Goal: Task Accomplishment & Management: Complete application form

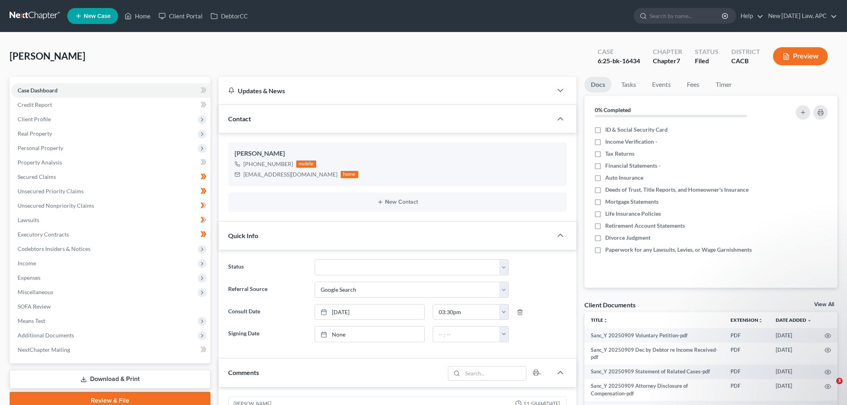
select select "4"
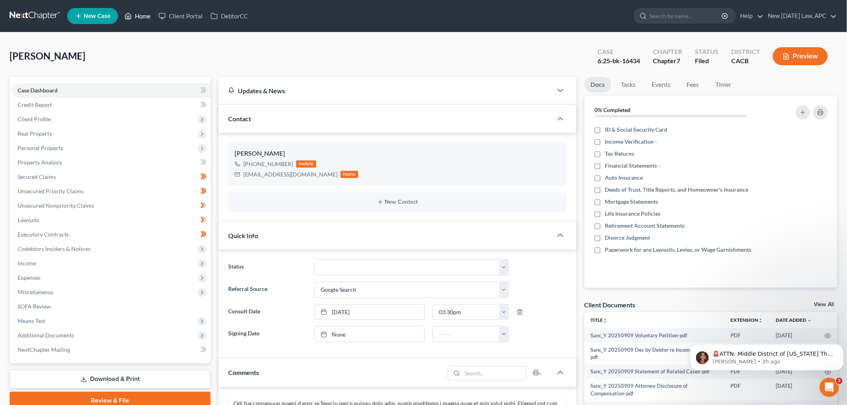
click at [140, 14] on link "Home" at bounding box center [137, 16] width 34 height 14
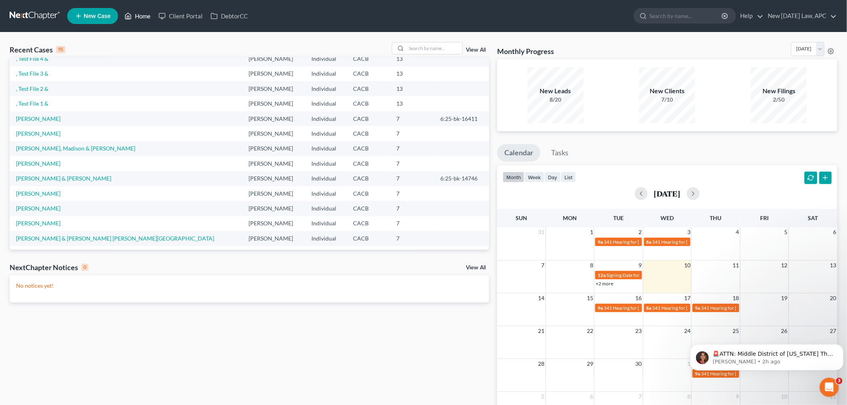
scroll to position [54, 0]
click at [80, 238] on link "[PERSON_NAME] & [PERSON_NAME] [PERSON_NAME][GEOGRAPHIC_DATA]" at bounding box center [115, 236] width 198 height 7
select select "6"
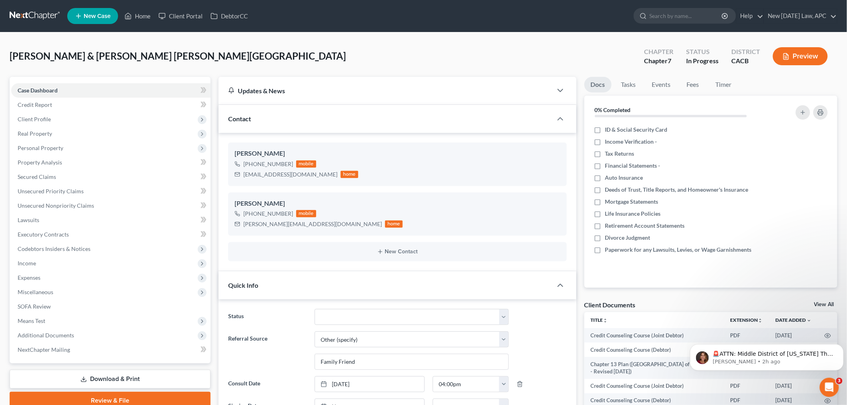
scroll to position [4150, 0]
click at [803, 362] on p "[PERSON_NAME] • 2h ago" at bounding box center [772, 361] width 121 height 7
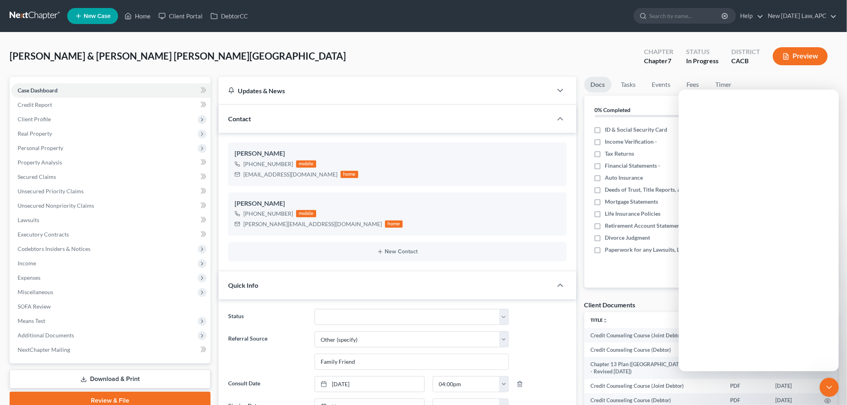
scroll to position [0, 0]
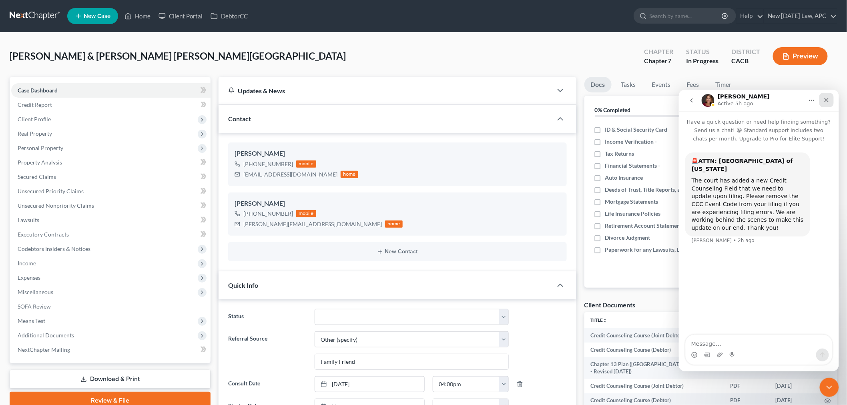
click at [824, 101] on icon "Close" at bounding box center [826, 100] width 4 height 4
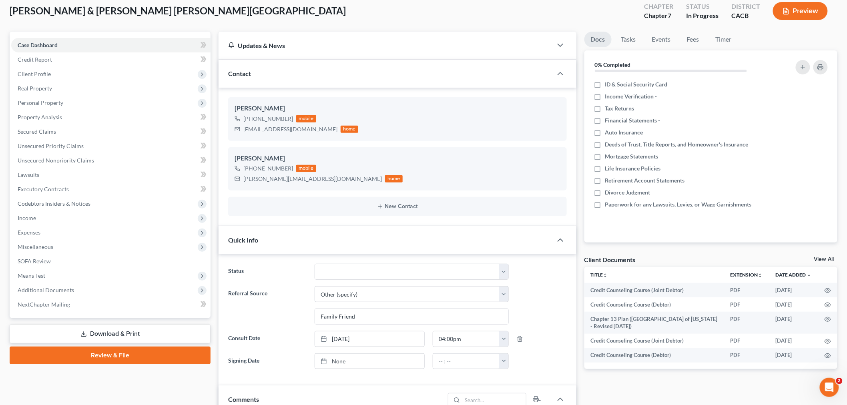
scroll to position [44, 0]
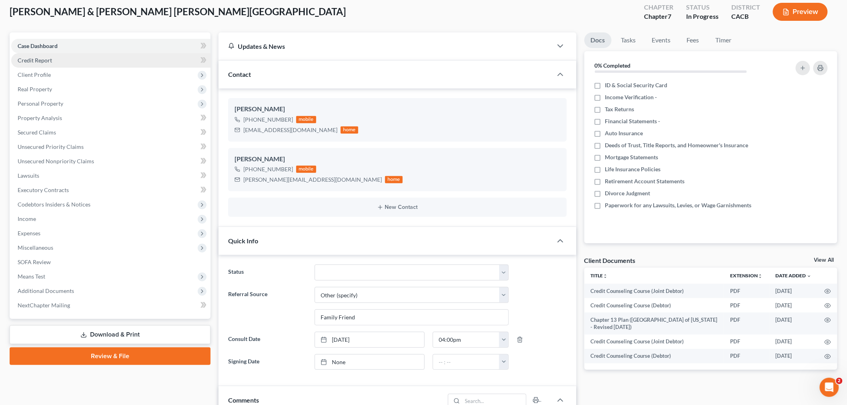
click at [27, 59] on span "Credit Report" at bounding box center [35, 60] width 34 height 7
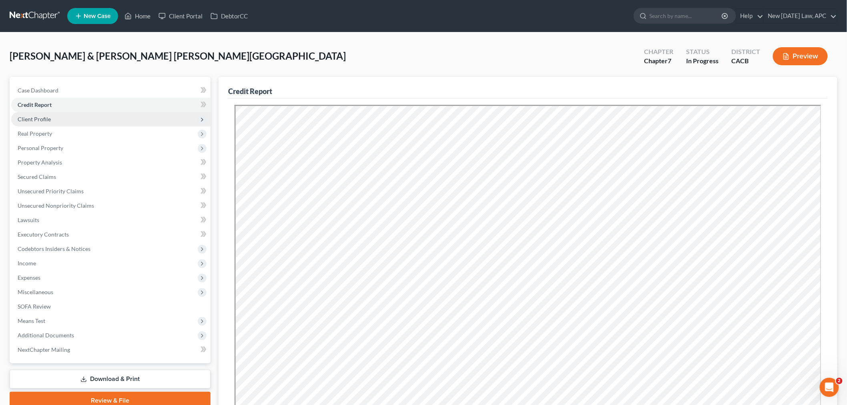
click at [38, 118] on span "Client Profile" at bounding box center [34, 119] width 33 height 7
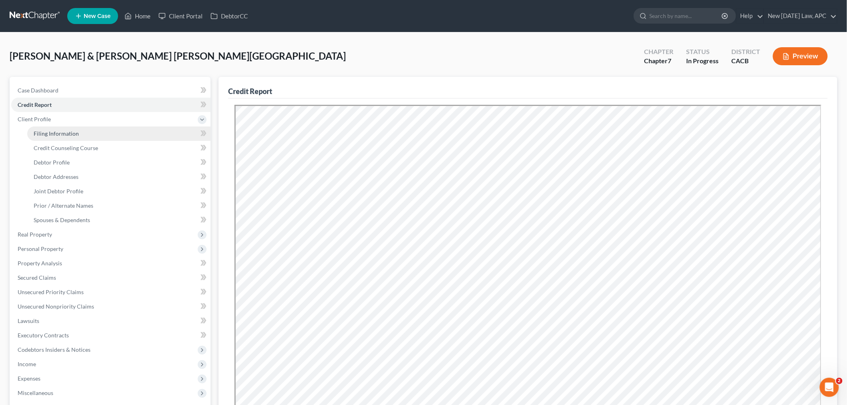
click at [55, 139] on link "Filing Information" at bounding box center [118, 133] width 183 height 14
select select "1"
select select "0"
select select "4"
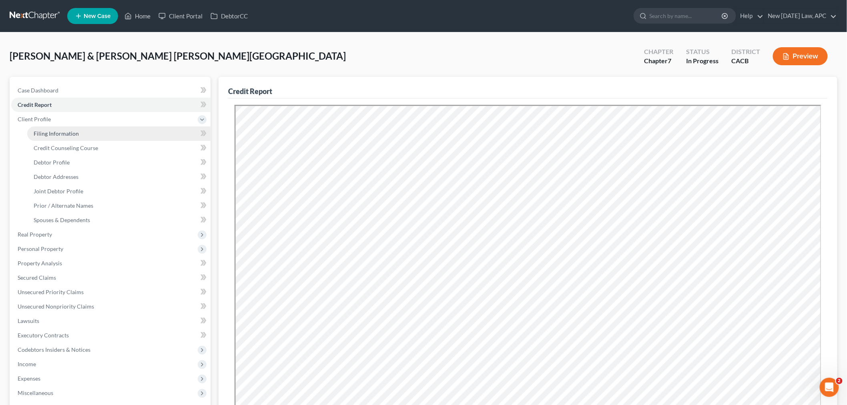
select select "0"
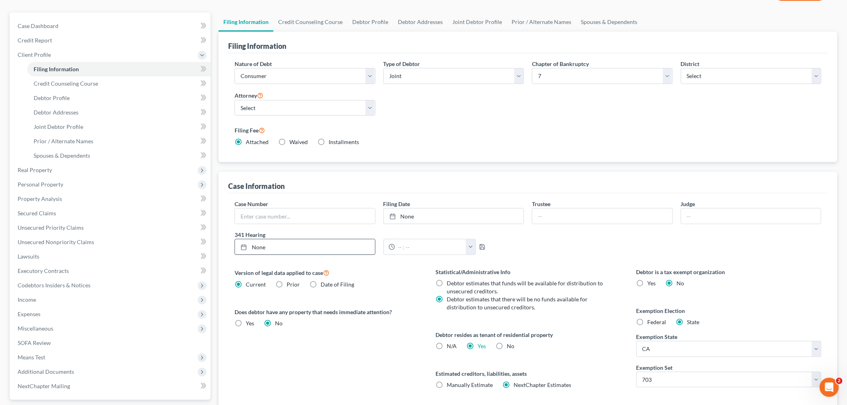
scroll to position [44, 0]
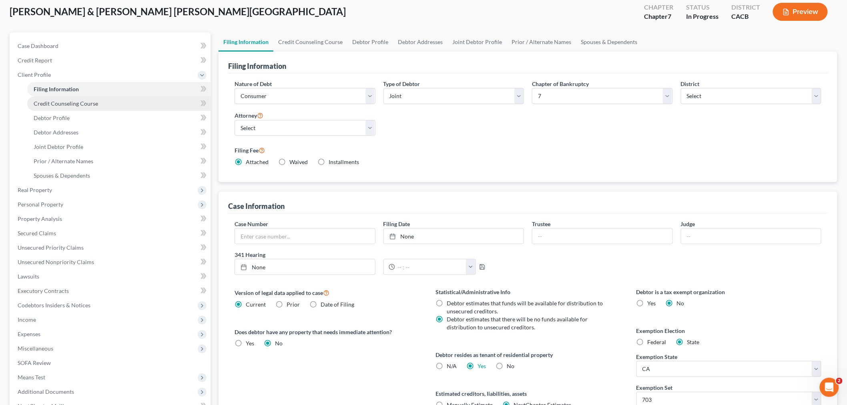
click at [87, 103] on span "Credit Counseling Course" at bounding box center [66, 103] width 64 height 7
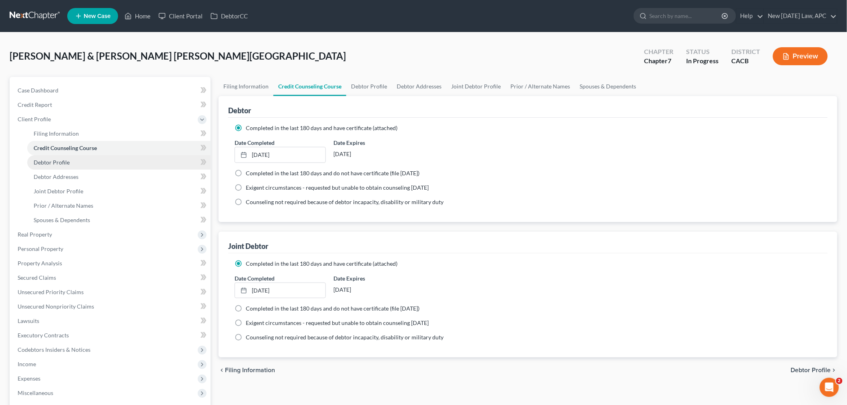
click at [98, 168] on link "Debtor Profile" at bounding box center [118, 162] width 183 height 14
select select "1"
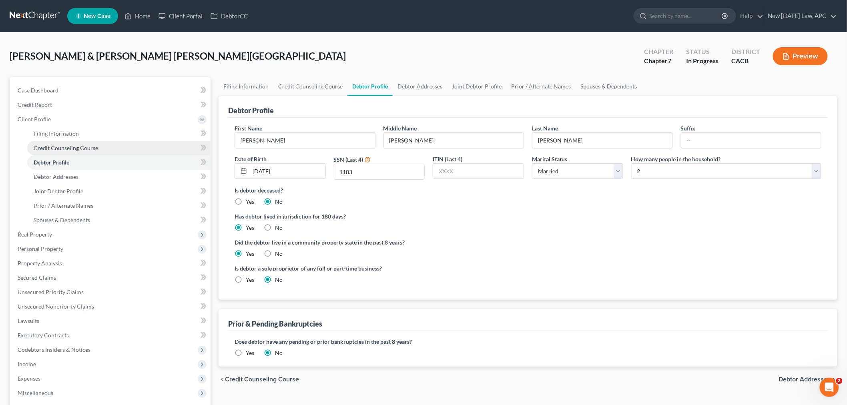
click at [92, 153] on link "Credit Counseling Course" at bounding box center [118, 148] width 183 height 14
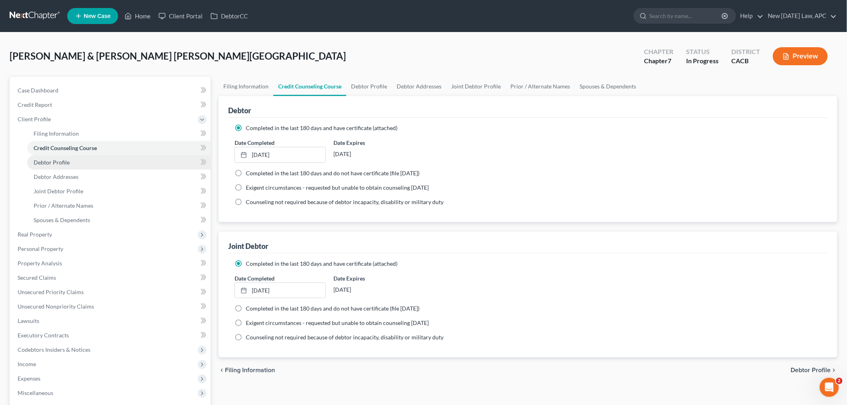
click at [86, 162] on link "Debtor Profile" at bounding box center [118, 162] width 183 height 14
select select "1"
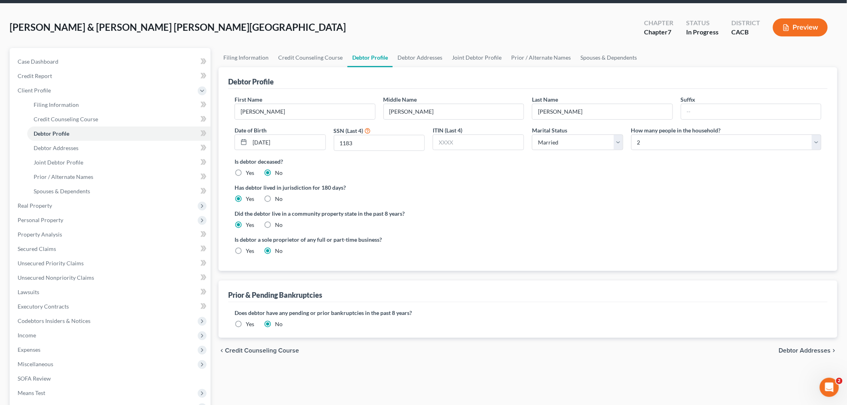
scroll to position [44, 0]
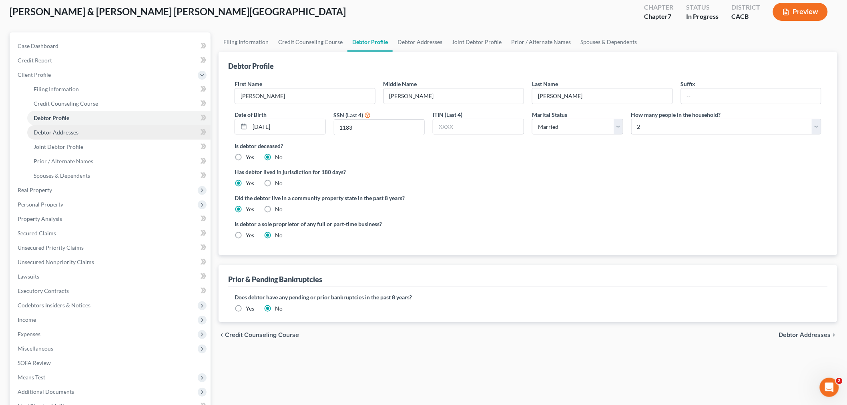
click at [106, 136] on link "Debtor Addresses" at bounding box center [118, 132] width 183 height 14
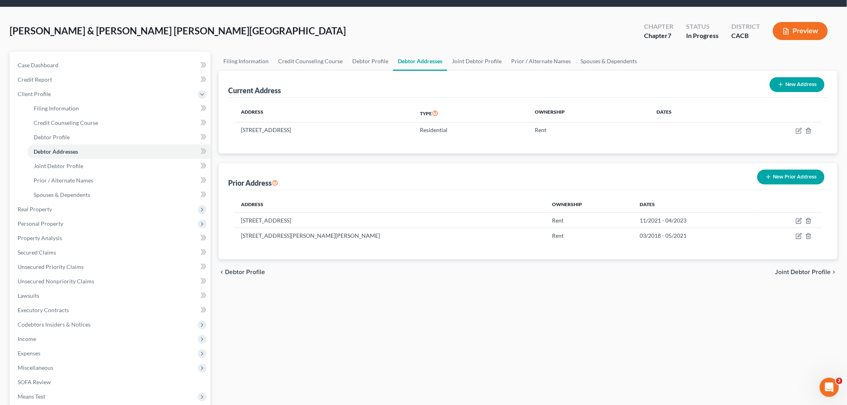
scroll to position [44, 0]
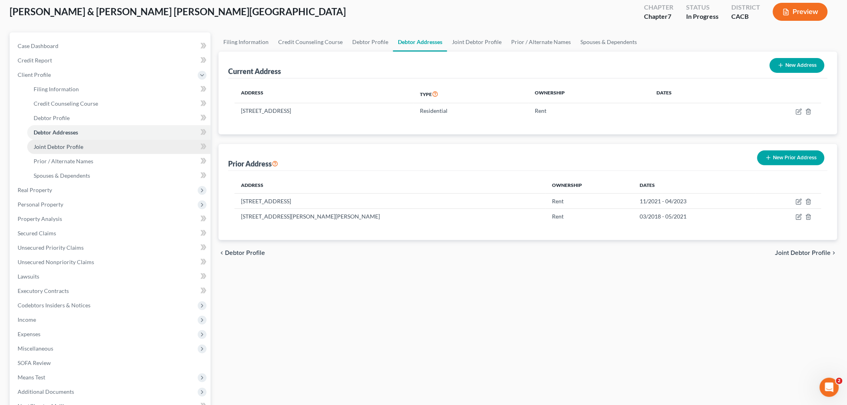
click at [90, 141] on link "Joint Debtor Profile" at bounding box center [118, 147] width 183 height 14
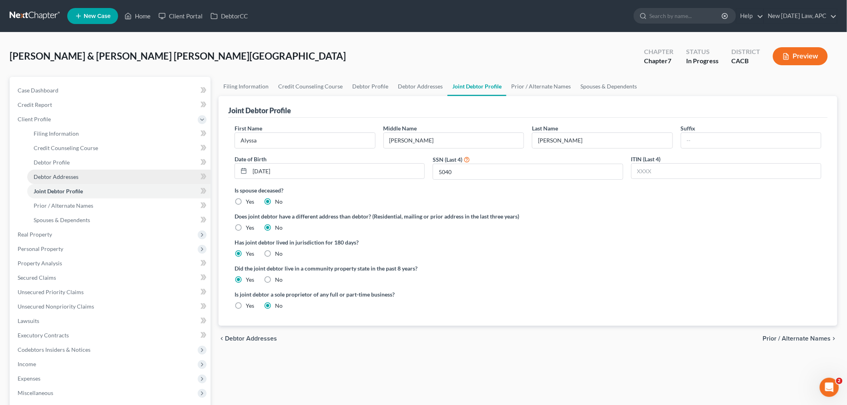
click at [93, 177] on link "Debtor Addresses" at bounding box center [118, 177] width 183 height 14
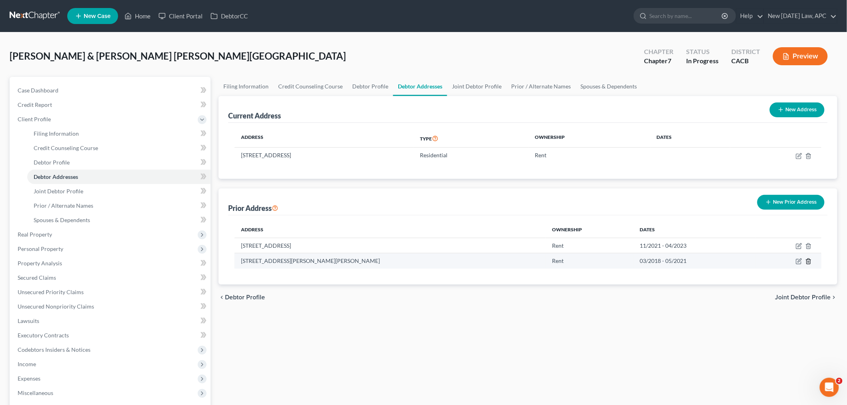
click at [809, 262] on line "button" at bounding box center [809, 262] width 0 height 2
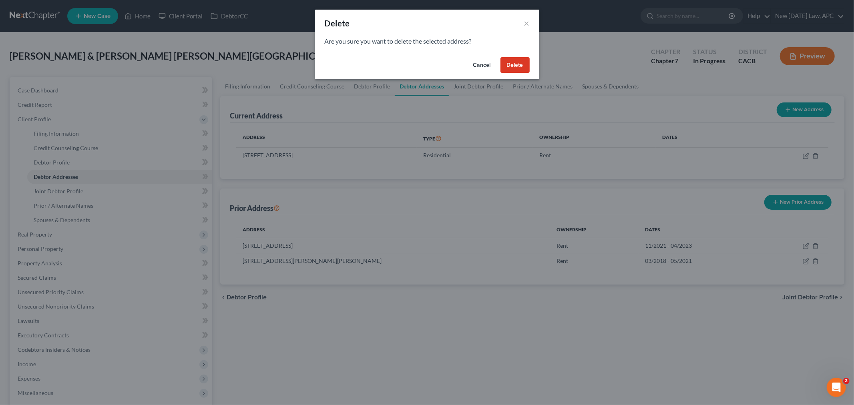
click at [519, 66] on button "Delete" at bounding box center [514, 65] width 29 height 16
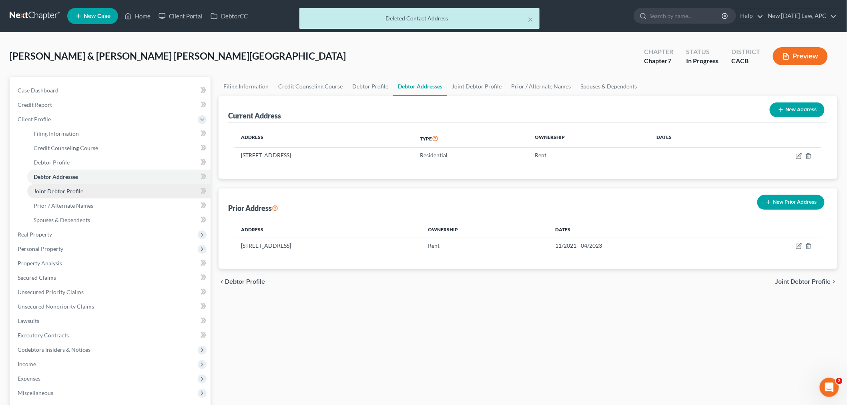
click at [71, 189] on span "Joint Debtor Profile" at bounding box center [59, 191] width 50 height 7
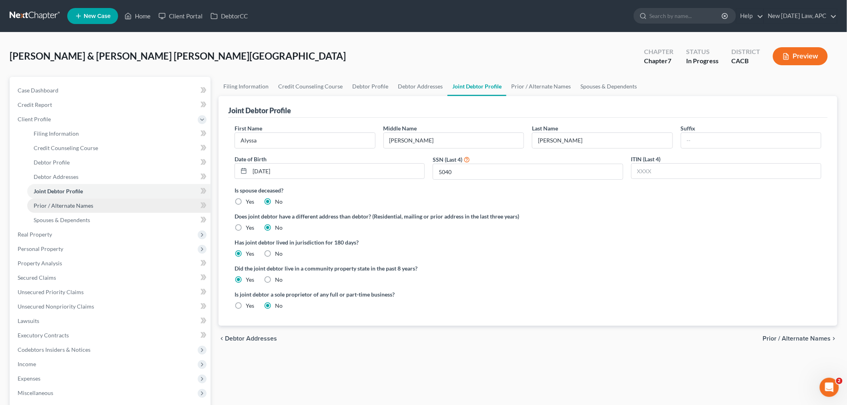
click at [112, 206] on link "Prior / Alternate Names" at bounding box center [118, 205] width 183 height 14
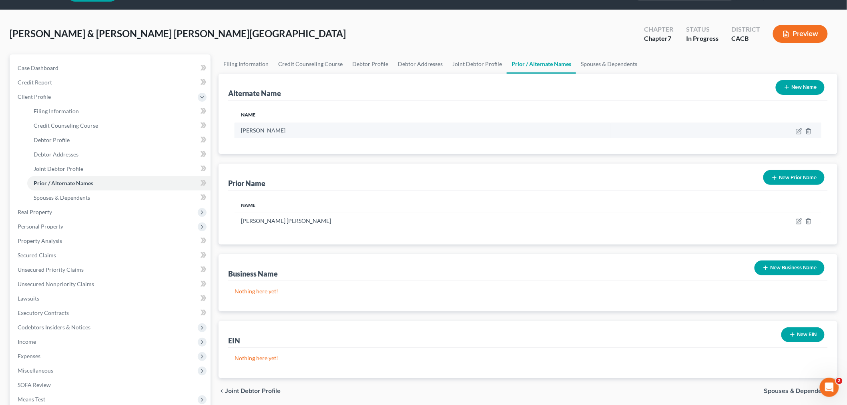
scroll to position [44, 0]
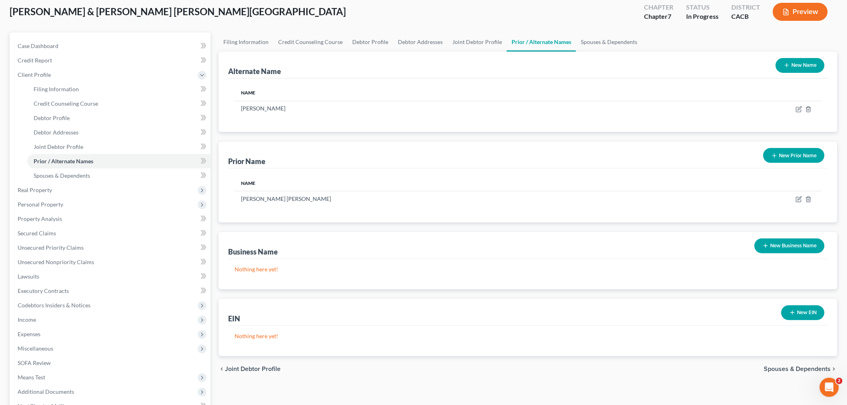
click at [777, 154] on button "New Prior Name" at bounding box center [793, 155] width 61 height 15
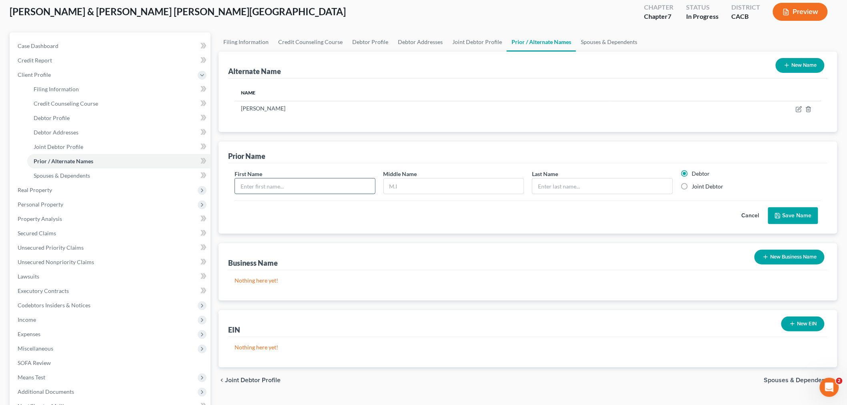
click at [281, 183] on input "text" at bounding box center [305, 185] width 140 height 15
type input "[PERSON_NAME]"
type input "W"
type input "[PERSON_NAME]"
click at [692, 187] on label "Joint Debtor" at bounding box center [708, 186] width 32 height 8
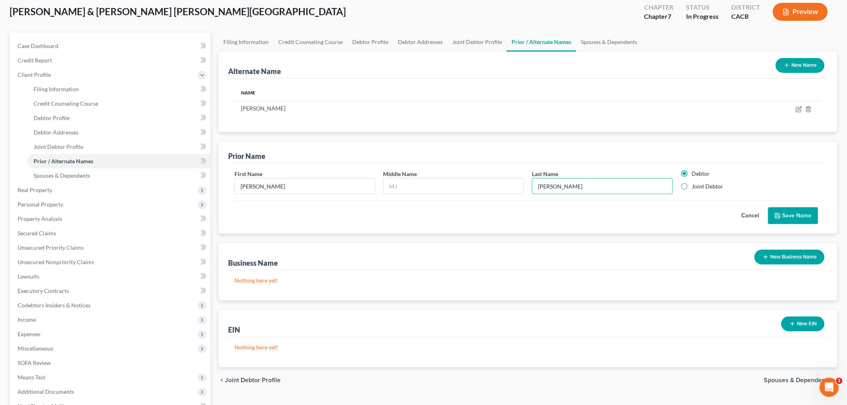
click at [695, 187] on input "Joint Debtor" at bounding box center [697, 184] width 5 height 5
radio input "true"
radio input "false"
click at [785, 214] on button "Save Name" at bounding box center [793, 215] width 50 height 17
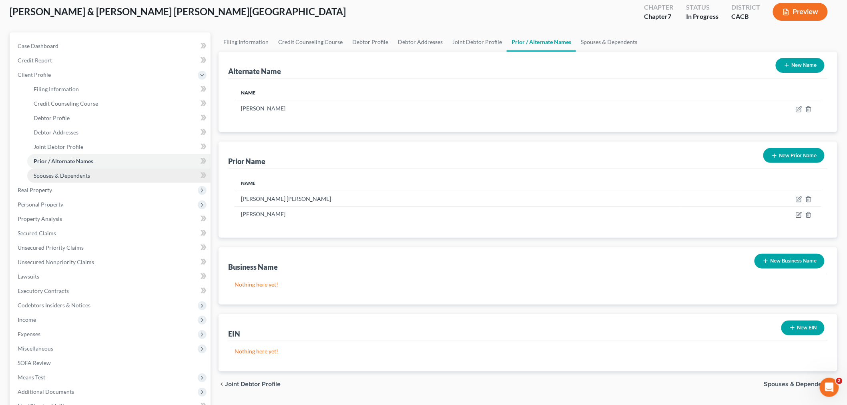
click at [105, 180] on link "Spouses & Dependents" at bounding box center [118, 175] width 183 height 14
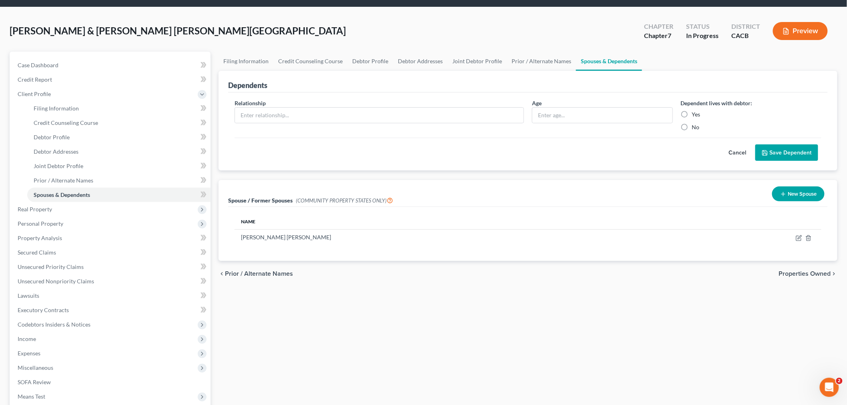
scroll to position [44, 0]
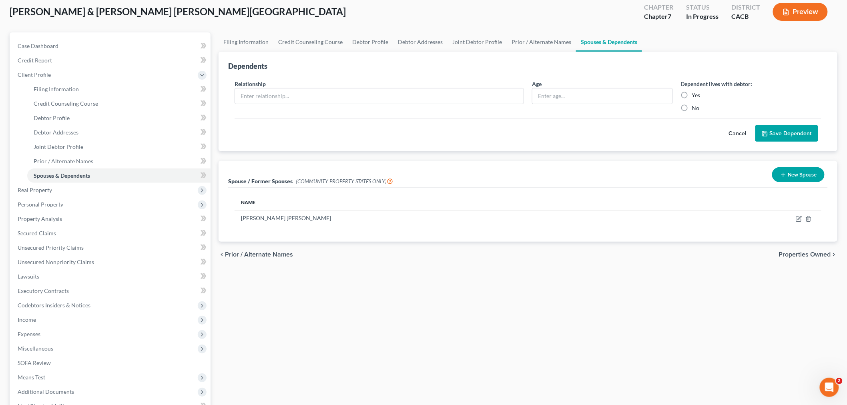
click at [797, 176] on button "New Spouse" at bounding box center [798, 174] width 52 height 15
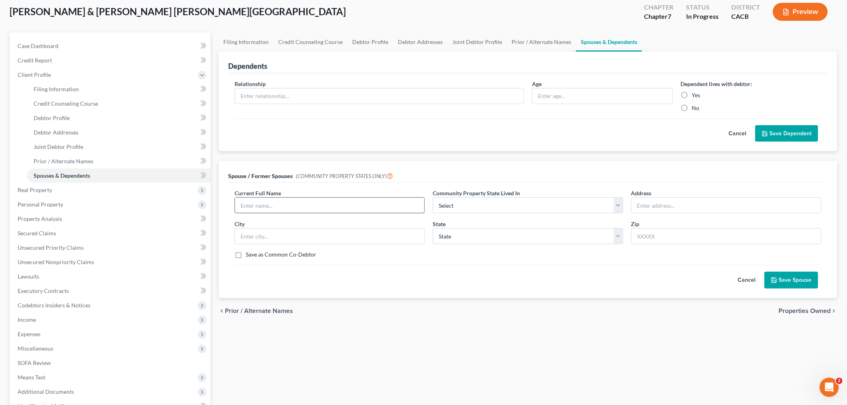
click at [349, 207] on input "text" at bounding box center [329, 205] width 189 height 15
click at [347, 207] on input "[PERSON_NAME]" at bounding box center [329, 205] width 189 height 15
type input "[PERSON_NAME]"
click at [440, 213] on div "Current Full Name * [PERSON_NAME] Community Property State Lived In * Select AZ…" at bounding box center [527, 227] width 595 height 76
click at [453, 209] on select "Select AZ CA GU ID LA NV NM PR [GEOGRAPHIC_DATA] [GEOGRAPHIC_DATA] [GEOGRAPHIC_…" at bounding box center [528, 205] width 190 height 16
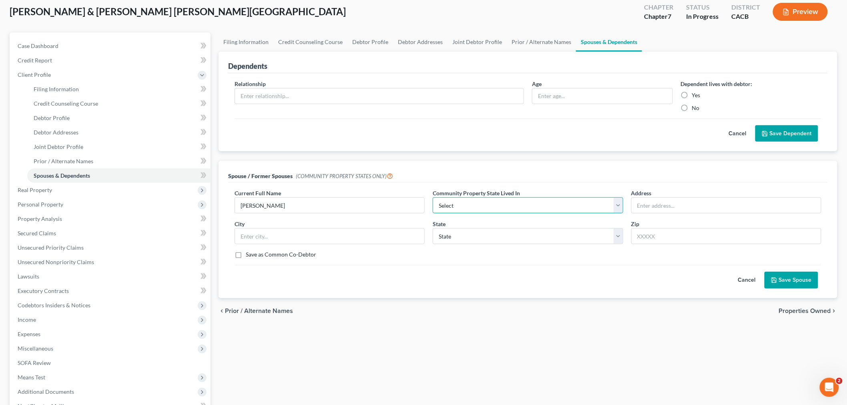
select select "1"
click at [433, 197] on select "Select AZ CA GU ID LA NV NM PR [GEOGRAPHIC_DATA] [GEOGRAPHIC_DATA] [GEOGRAPHIC_…" at bounding box center [528, 205] width 190 height 16
click at [658, 201] on input "text" at bounding box center [725, 205] width 189 height 15
type input "[STREET_ADDRESS]"
click at [653, 241] on input "text" at bounding box center [726, 236] width 190 height 16
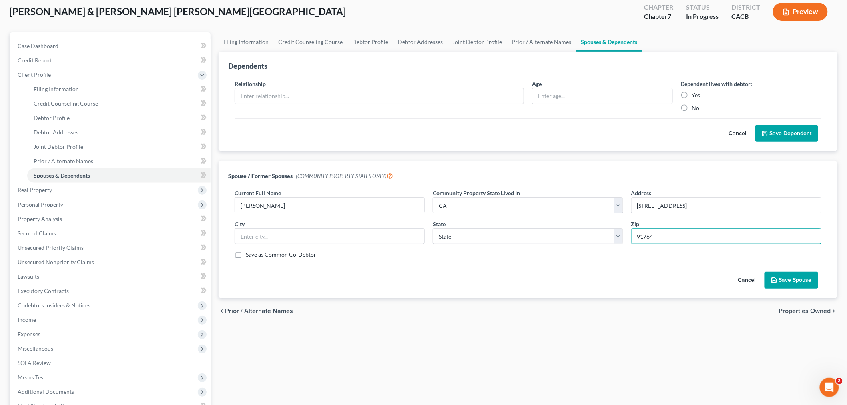
type input "91764"
click at [533, 262] on div "Current Full Name * [PERSON_NAME] Community Property State Lived In * Select AZ…" at bounding box center [527, 227] width 595 height 76
type input "[GEOGRAPHIC_DATA]"
select select "4"
click at [797, 282] on button "Save Spouse" at bounding box center [791, 280] width 54 height 17
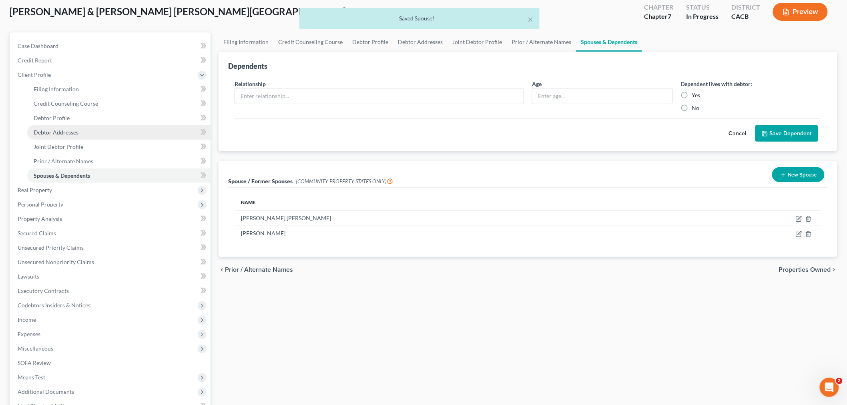
click at [78, 133] on link "Debtor Addresses" at bounding box center [118, 132] width 183 height 14
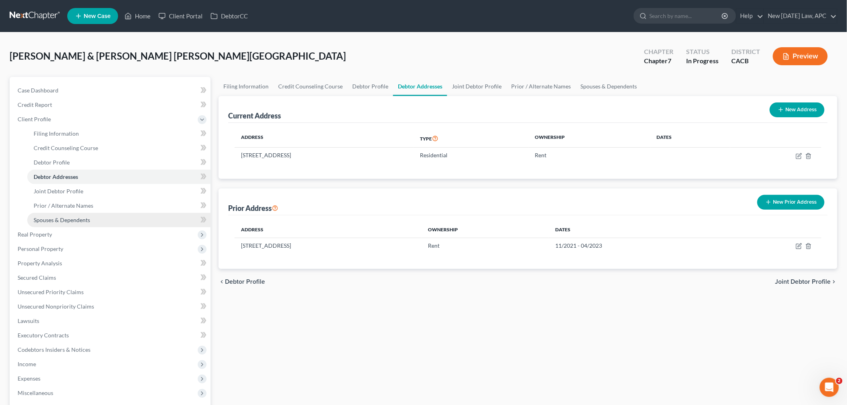
click at [75, 216] on span "Spouses & Dependents" at bounding box center [62, 219] width 56 height 7
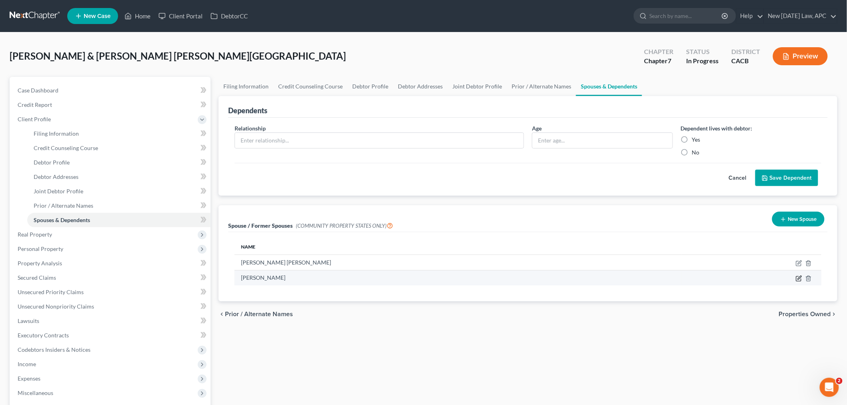
click at [797, 281] on icon "button" at bounding box center [798, 279] width 5 height 5
select select "1"
select select "4"
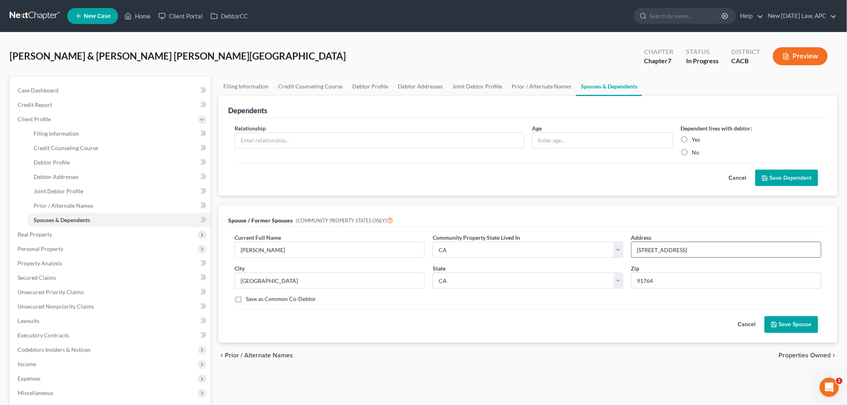
click at [695, 249] on input "[STREET_ADDRESS]" at bounding box center [725, 249] width 189 height 15
type input "[STREET_ADDRESS]"
click at [795, 323] on button "Save Spouse" at bounding box center [791, 324] width 54 height 17
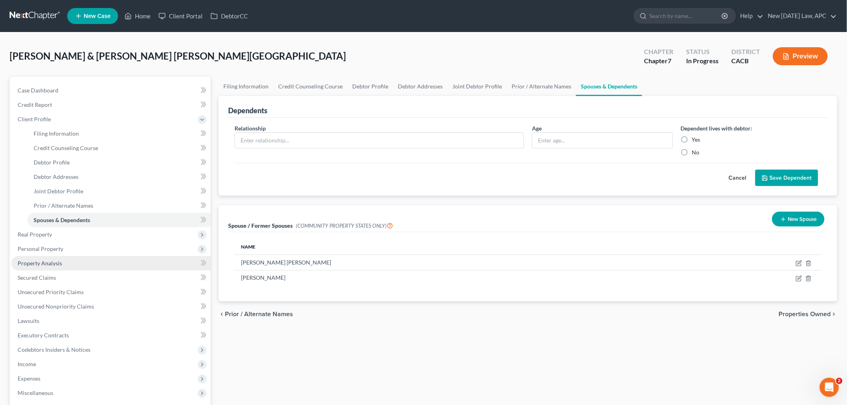
scroll to position [44, 0]
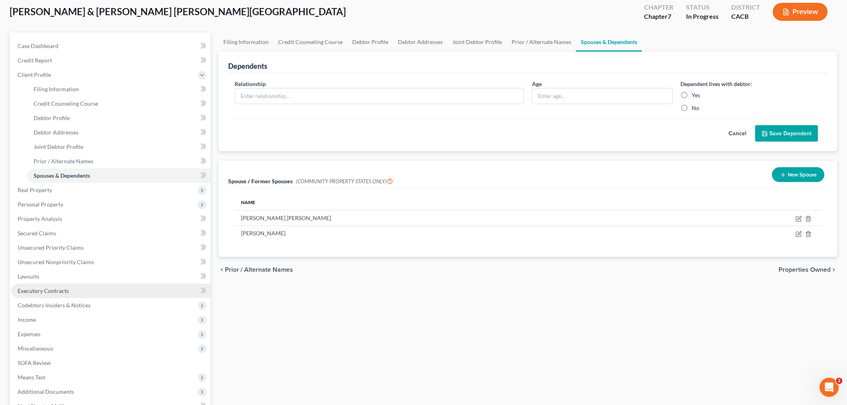
click at [50, 287] on span "Executory Contracts" at bounding box center [43, 290] width 51 height 7
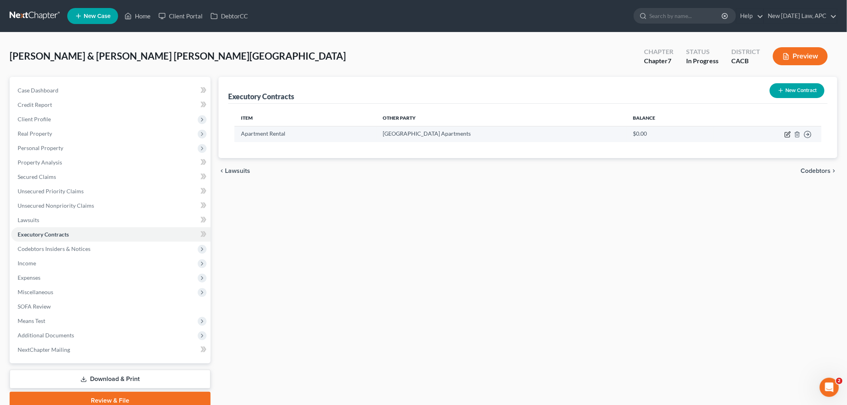
click at [788, 135] on icon "button" at bounding box center [787, 134] width 6 height 6
select select "3"
select select "4"
select select "0"
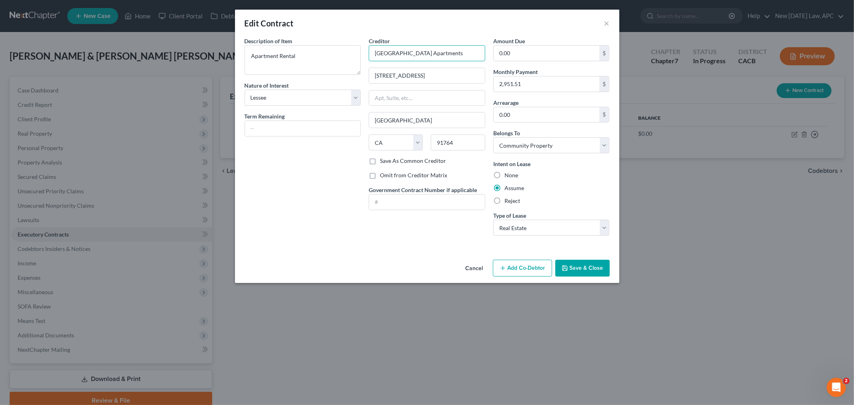
click at [458, 47] on input "[GEOGRAPHIC_DATA] Apartments" at bounding box center [427, 53] width 116 height 16
drag, startPoint x: 455, startPoint y: 51, endPoint x: 366, endPoint y: 46, distance: 89.0
click at [366, 46] on div "Creditor * [GEOGRAPHIC_DATA] [STREET_ADDRESS] [US_STATE][GEOGRAPHIC_DATA] [GEOG…" at bounding box center [427, 139] width 124 height 205
type input "CG Ontario LP"
drag, startPoint x: 424, startPoint y: 77, endPoint x: 360, endPoint y: 73, distance: 64.1
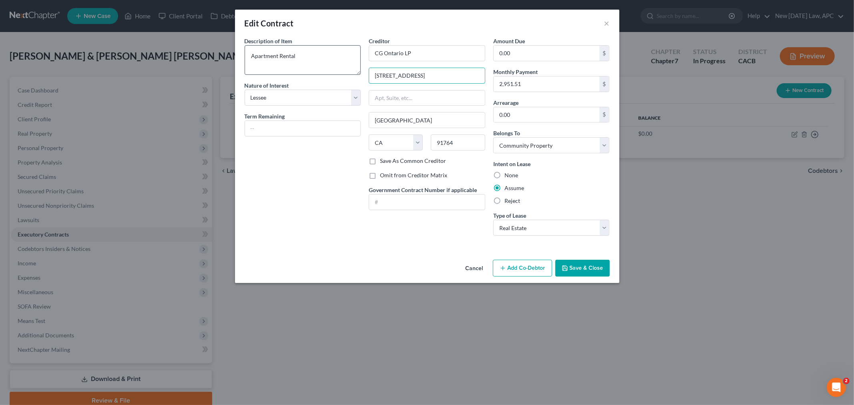
click at [359, 76] on div "Description of non-residential real property * Description of Item * Apartment …" at bounding box center [426, 139] width 373 height 205
type input "[STREET_ADDRESS][PERSON_NAME]"
type input "Suite 1700"
type input "94111"
click at [355, 177] on div "Description of non-residential real property * Description of Item * Apartment …" at bounding box center [302, 139] width 124 height 205
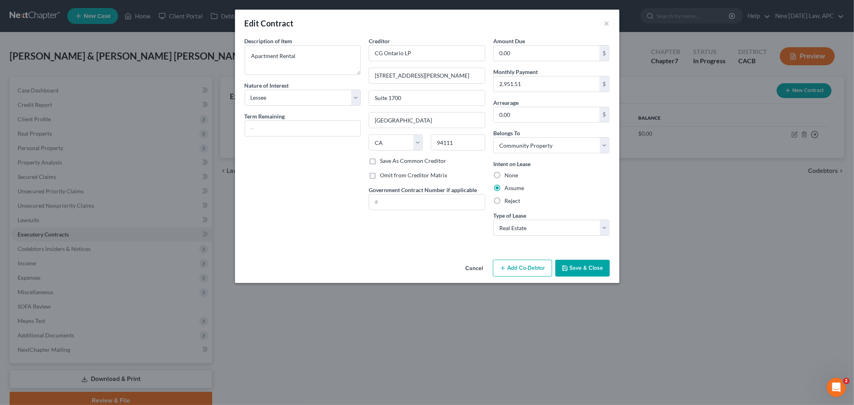
type input "[GEOGRAPHIC_DATA]"
click at [263, 122] on input "text" at bounding box center [303, 128] width 116 height 15
type input "8 Months"
click at [289, 172] on div "Description of non-residential real property * Description of Item * Apartment …" at bounding box center [302, 139] width 124 height 205
click at [512, 47] on input "0.00" at bounding box center [546, 53] width 106 height 15
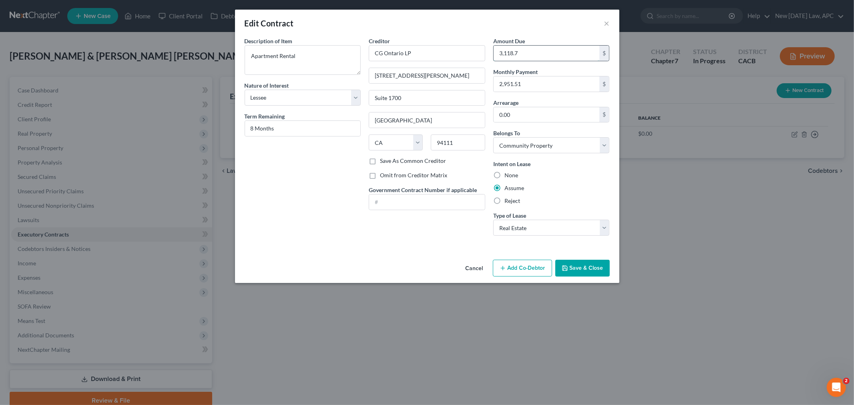
type input "3,118.71"
drag, startPoint x: 525, startPoint y: 53, endPoint x: 482, endPoint y: 52, distance: 43.6
click at [482, 52] on div "Description of non-residential real property * Description of Item * Apartment …" at bounding box center [426, 139] width 373 height 205
click at [533, 89] on input "2,951.51" at bounding box center [546, 83] width 106 height 15
type input "3,118.71"
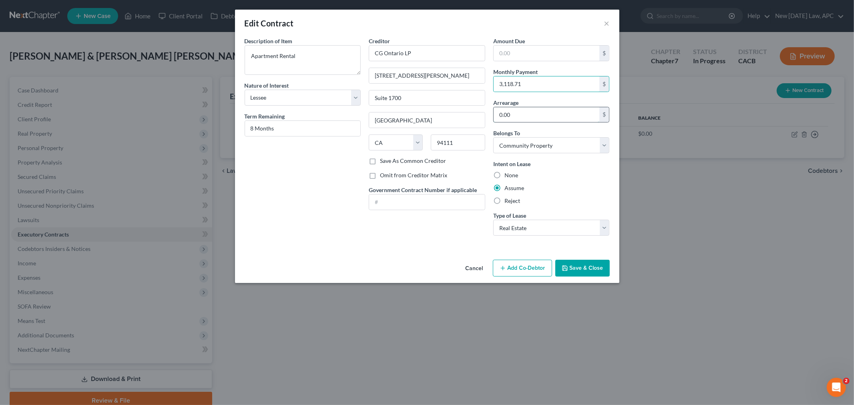
click at [569, 112] on input "0.00" at bounding box center [546, 114] width 106 height 15
click at [596, 186] on div "Assume" at bounding box center [551, 188] width 116 height 8
click at [589, 265] on button "Save & Close" at bounding box center [582, 268] width 54 height 17
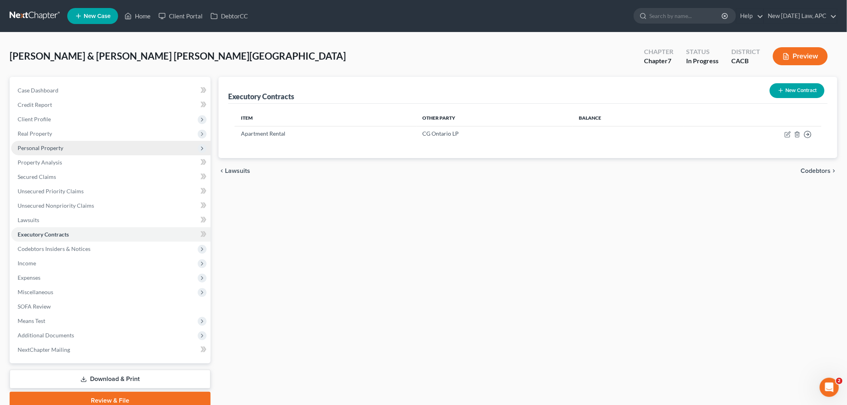
click at [55, 149] on span "Personal Property" at bounding box center [41, 147] width 46 height 7
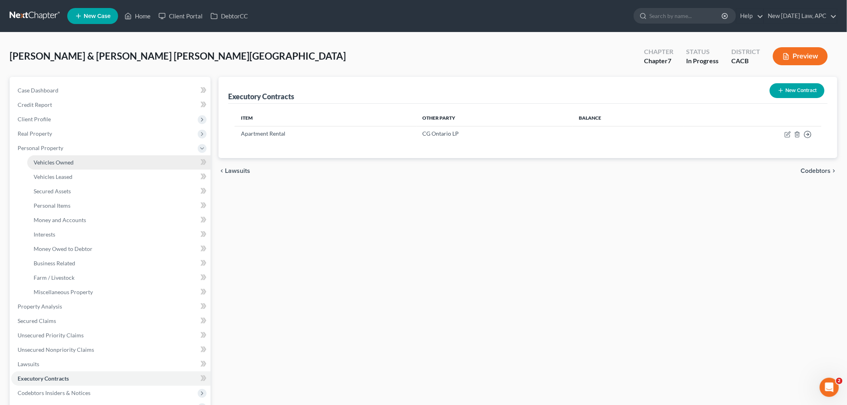
click at [62, 162] on span "Vehicles Owned" at bounding box center [54, 162] width 40 height 7
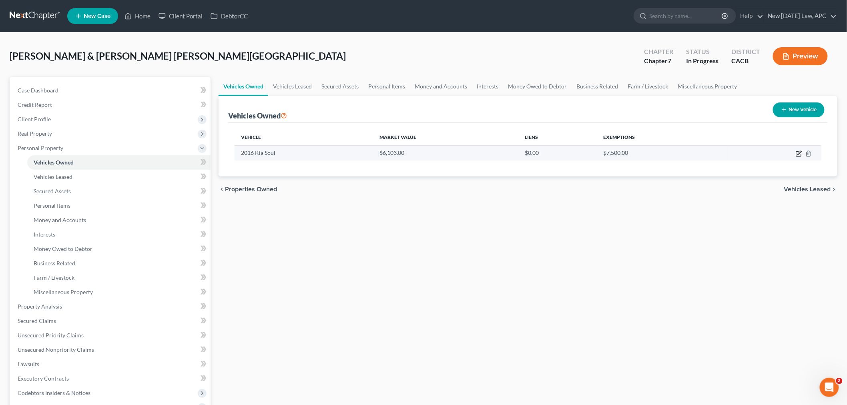
click at [798, 154] on icon "button" at bounding box center [798, 153] width 6 height 6
select select "0"
select select "10"
select select "2"
select select "4"
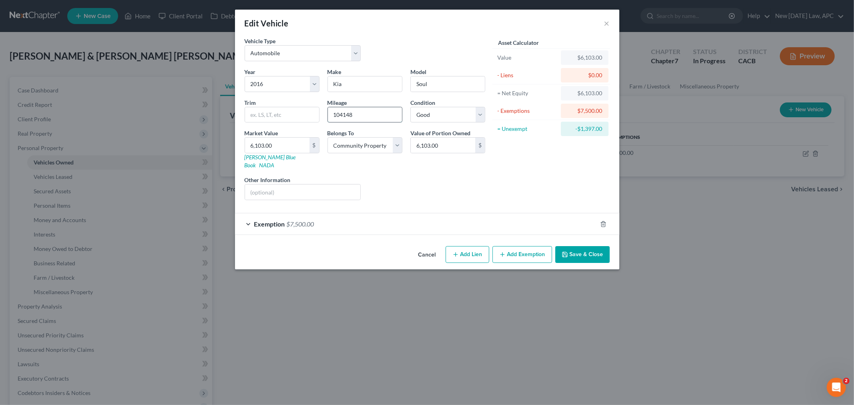
click at [365, 117] on input "104148" at bounding box center [365, 114] width 74 height 15
drag, startPoint x: 362, startPoint y: 117, endPoint x: 327, endPoint y: 113, distance: 35.0
click at [328, 113] on input "104148" at bounding box center [365, 114] width 74 height 15
click at [343, 115] on input "120872" at bounding box center [365, 114] width 74 height 15
type input "120,872"
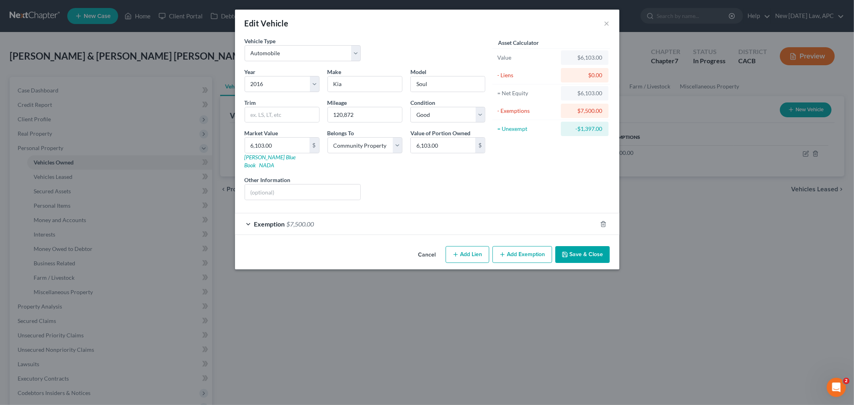
click at [417, 176] on div "Liens Select" at bounding box center [427, 188] width 124 height 24
click at [266, 223] on div "Exemption $7,500.00" at bounding box center [416, 223] width 362 height 21
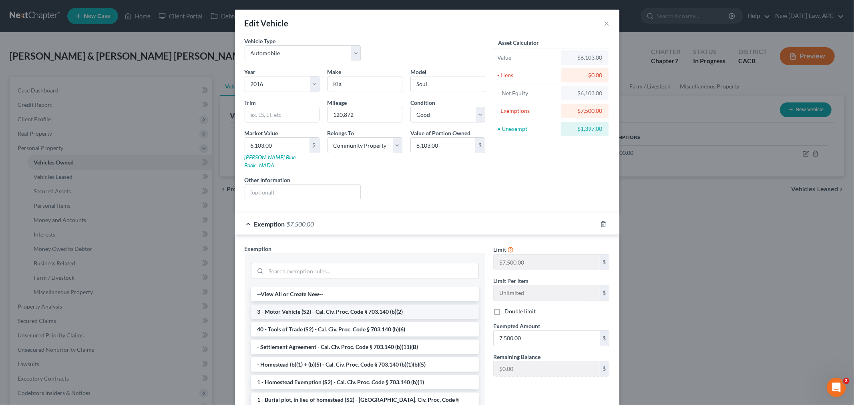
click at [341, 306] on li "3 - Motor Vehicle (S2) - Cal. Civ. Proc. Code § 703.140 (b)(2)" at bounding box center [365, 312] width 228 height 14
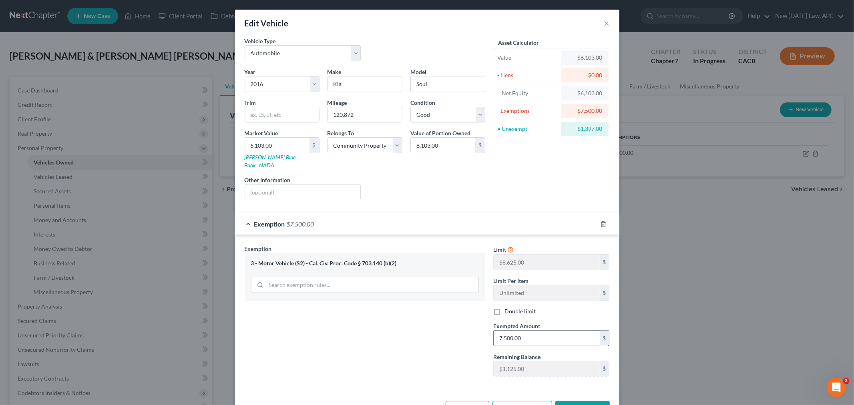
click at [533, 331] on input "7,500.00" at bounding box center [546, 338] width 106 height 15
type input "8,625.00"
click at [466, 355] on div "Exemption Set must be selected for CA. Exemption * 3 - Motor Vehicle (S2) - Cal…" at bounding box center [364, 313] width 248 height 138
click at [286, 148] on input "6,103.00" at bounding box center [277, 145] width 64 height 15
type input "4"
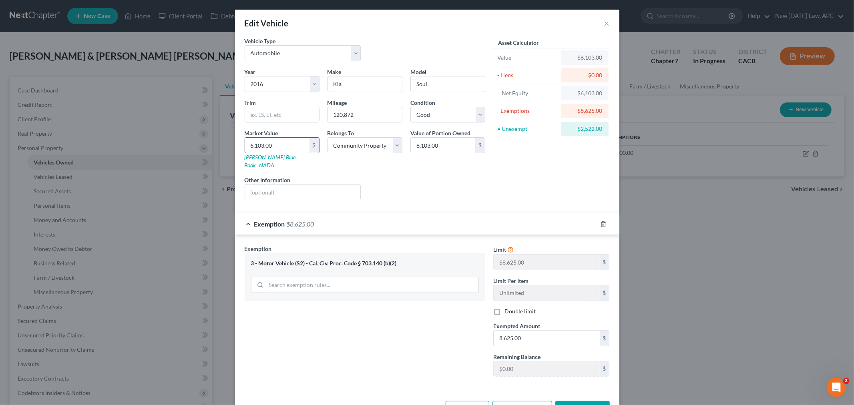
type input "4.00"
type input "45"
type input "45.00"
type input "452"
type input "452.00"
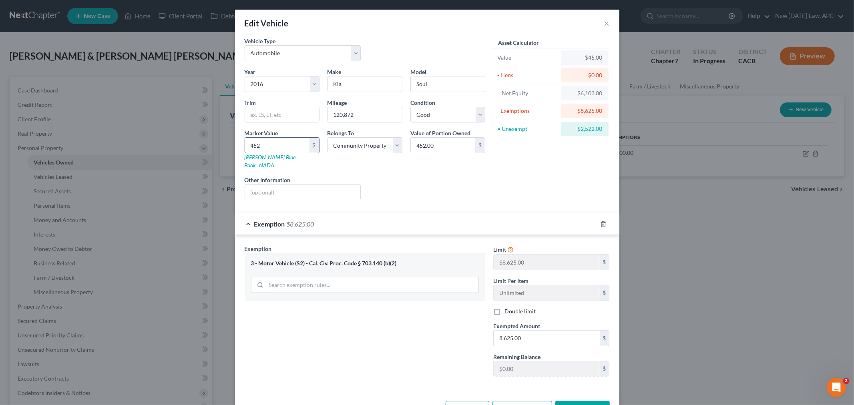
type input "4528"
type input "4,528.00"
click at [441, 176] on div "Liens Select" at bounding box center [427, 188] width 124 height 24
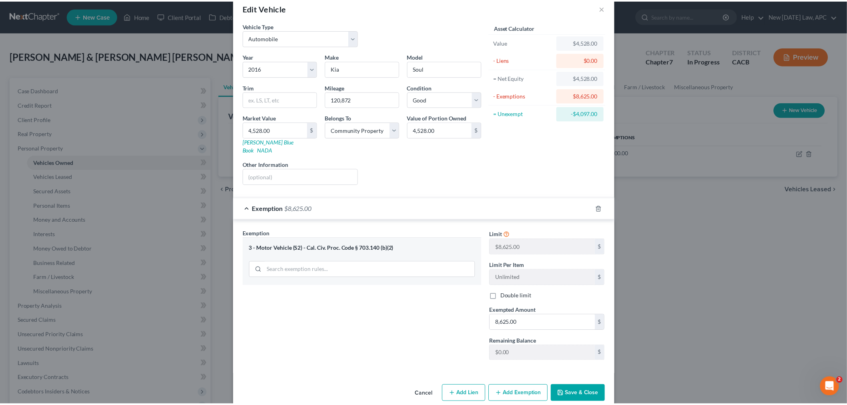
scroll to position [22, 0]
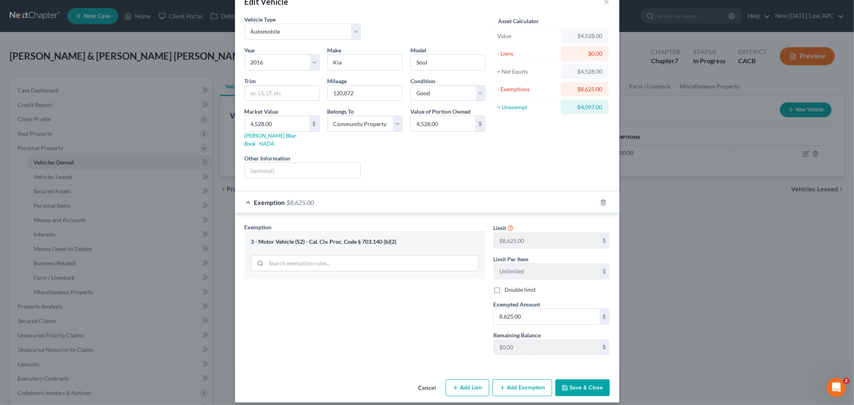
click at [571, 379] on button "Save & Close" at bounding box center [582, 387] width 54 height 17
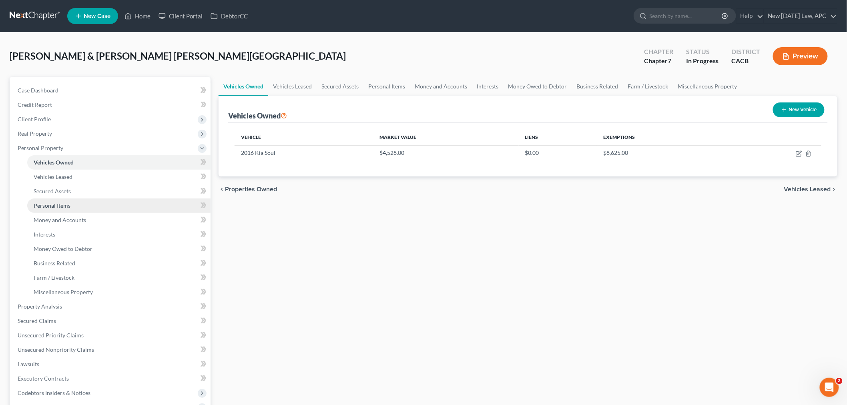
click at [67, 206] on span "Personal Items" at bounding box center [52, 205] width 37 height 7
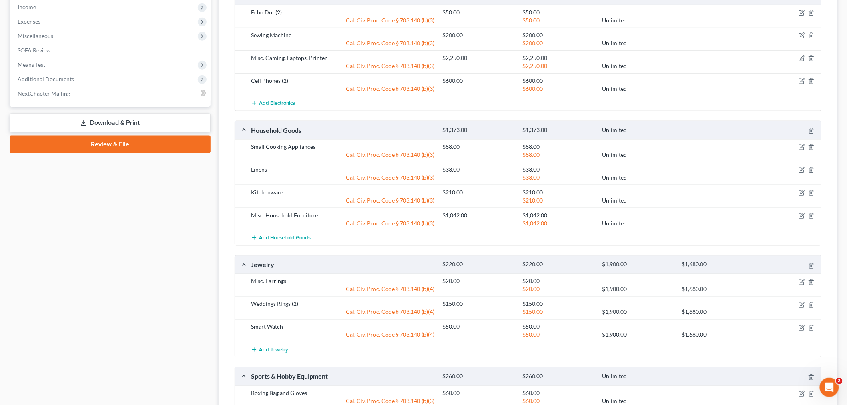
scroll to position [445, 0]
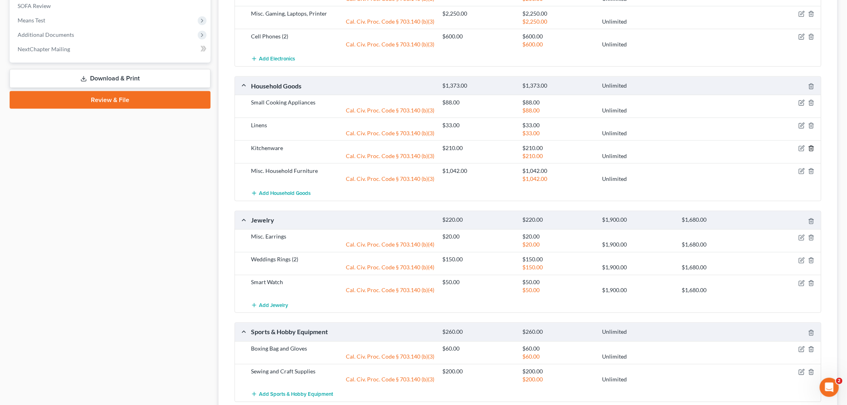
click at [812, 145] on icon "button" at bounding box center [811, 148] width 6 height 6
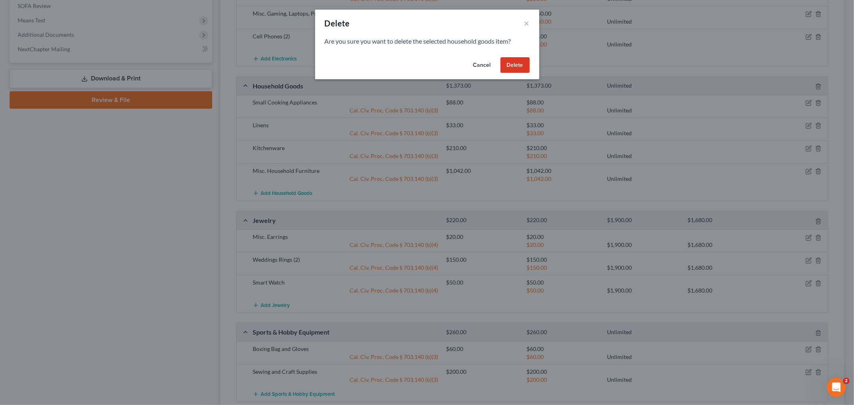
click at [521, 67] on button "Delete" at bounding box center [514, 65] width 29 height 16
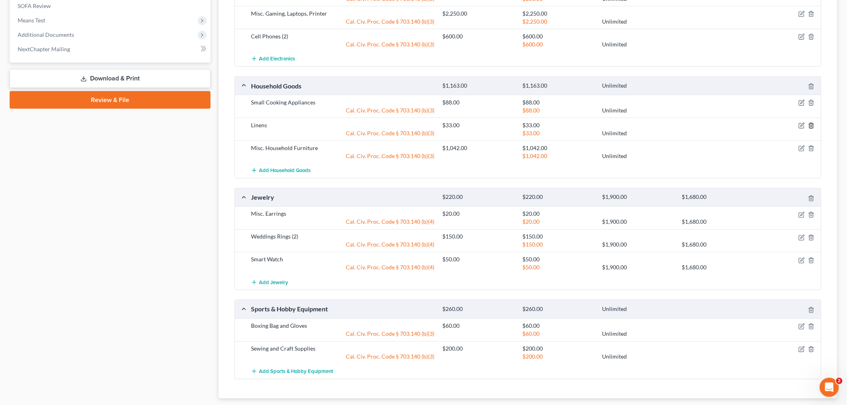
click at [812, 124] on icon "button" at bounding box center [811, 125] width 4 height 5
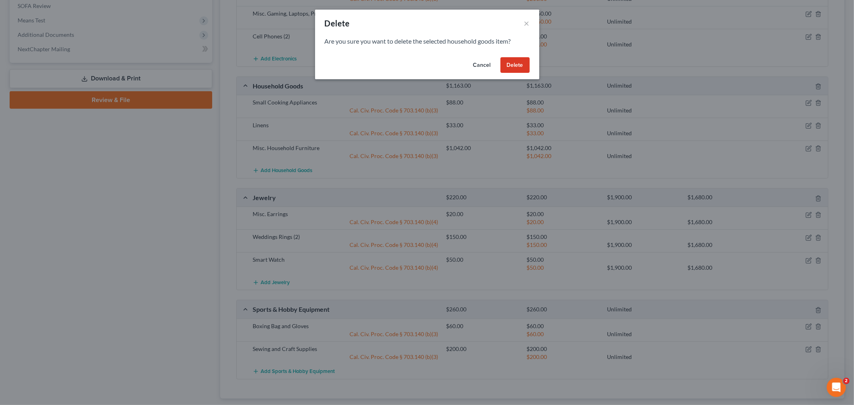
click at [521, 73] on div "Cancel Delete" at bounding box center [427, 67] width 224 height 26
click at [513, 65] on button "Delete" at bounding box center [514, 65] width 29 height 16
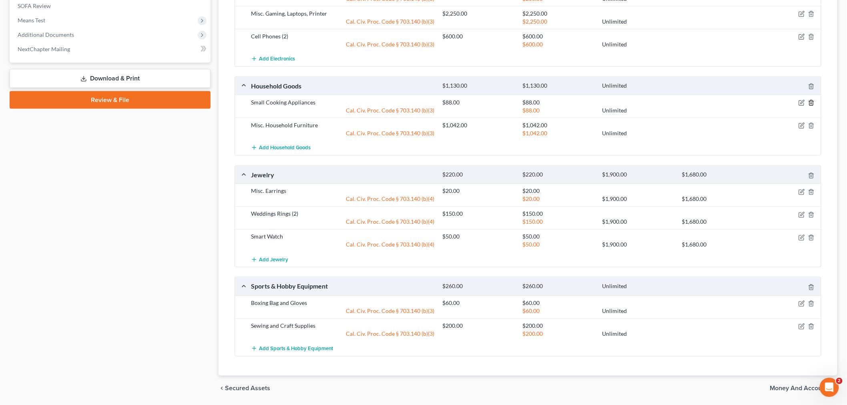
click at [813, 104] on icon "button" at bounding box center [811, 103] width 6 height 6
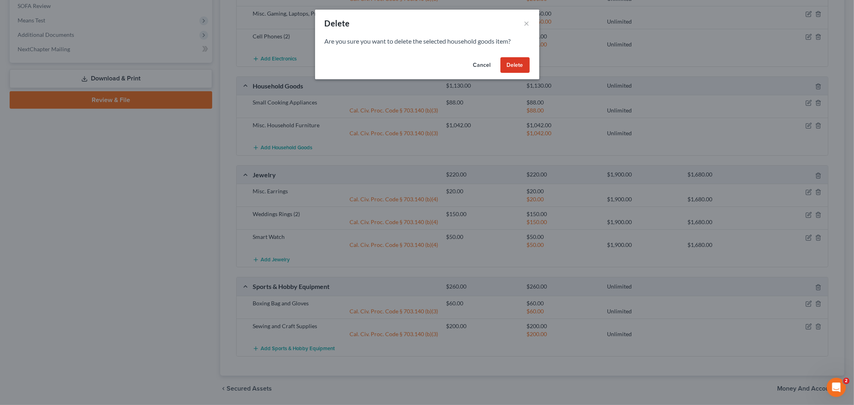
click at [510, 61] on button "Delete" at bounding box center [514, 65] width 29 height 16
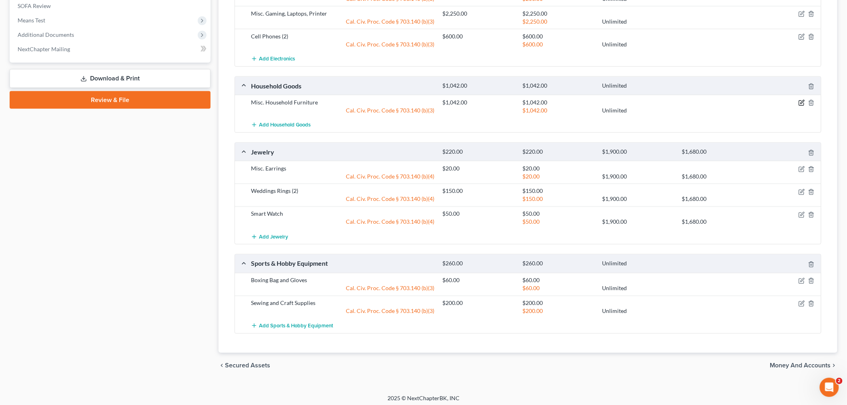
click at [798, 102] on icon "button" at bounding box center [801, 103] width 6 height 6
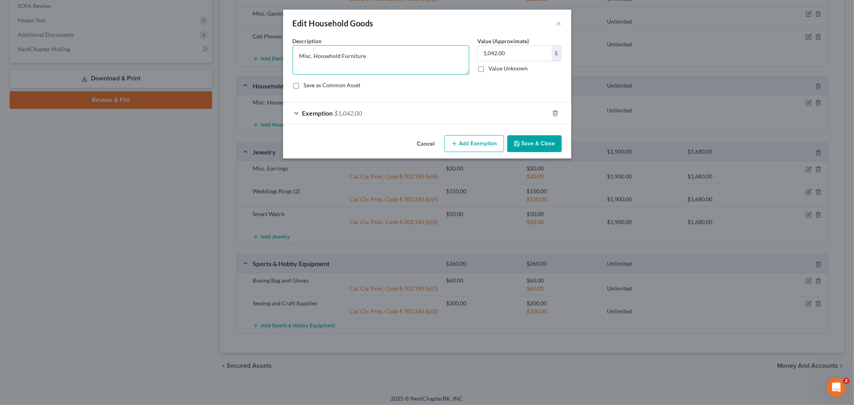
click at [340, 53] on textarea "Misc. Household Furniture" at bounding box center [381, 60] width 176 height 30
type textarea "Misc. Household Goods and Furnishings (Chairs, Sofa, Bookshelves, China Cabinet…"
click at [514, 50] on input "1,042.00" at bounding box center [514, 53] width 74 height 15
type input "1,923.00"
click at [303, 114] on span "Exemption" at bounding box center [317, 113] width 31 height 8
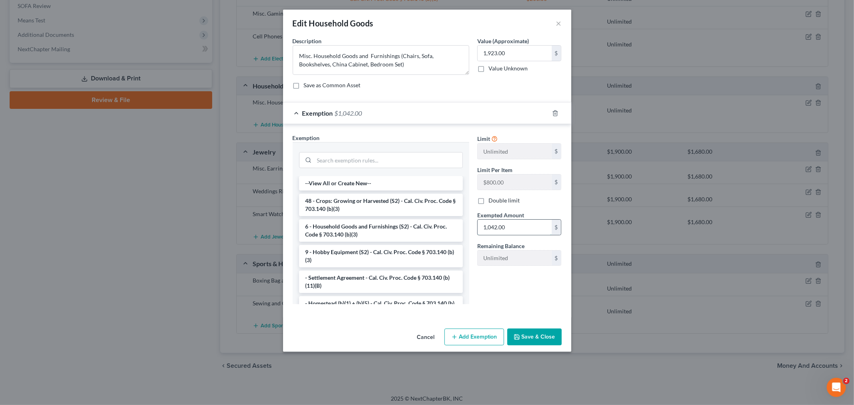
click at [508, 221] on input "1,042.00" at bounding box center [514, 227] width 74 height 15
type input "1,923.00"
click at [369, 226] on li "6 - Household Goods and Furnishings (S2) - Cal. Civ. Proc. Code § 703.140 (b)(3)" at bounding box center [381, 230] width 164 height 22
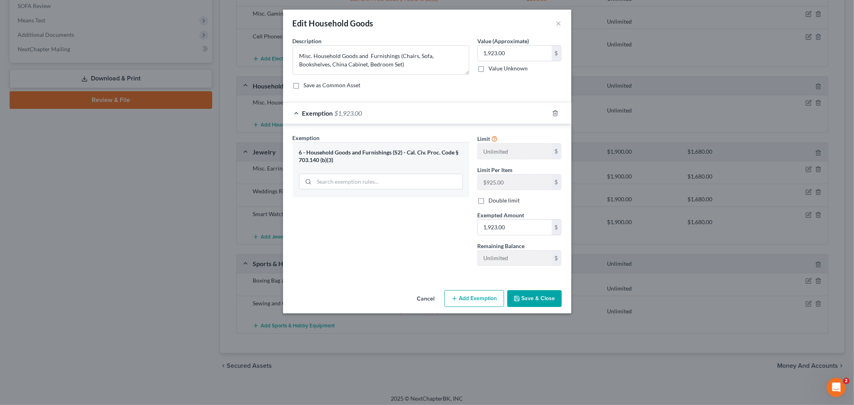
click at [445, 244] on div "Exemption Set must be selected for CA. Exemption * 6 - Household Goods and Furn…" at bounding box center [381, 203] width 184 height 138
click at [533, 299] on button "Save & Close" at bounding box center [534, 298] width 54 height 17
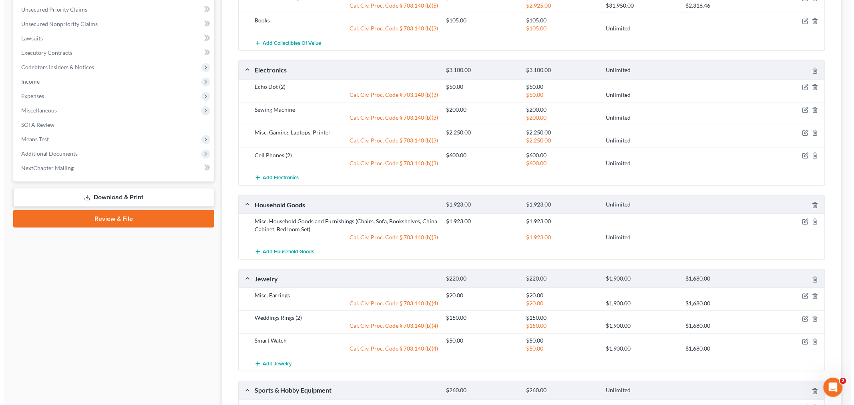
scroll to position [311, 0]
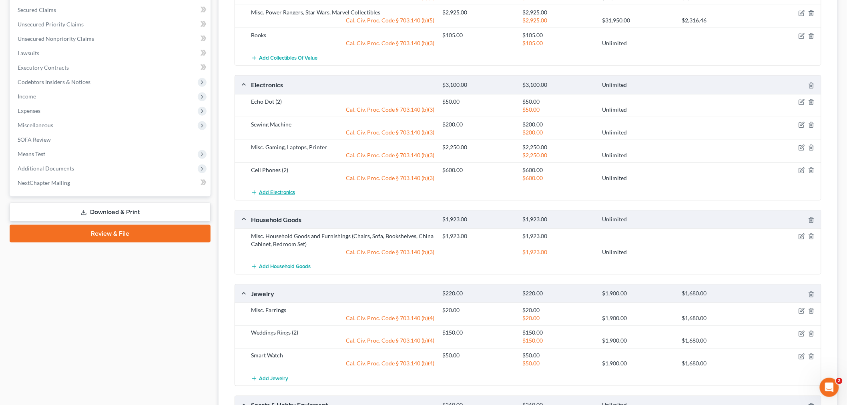
click at [267, 189] on span "Add Electronics" at bounding box center [277, 192] width 36 height 6
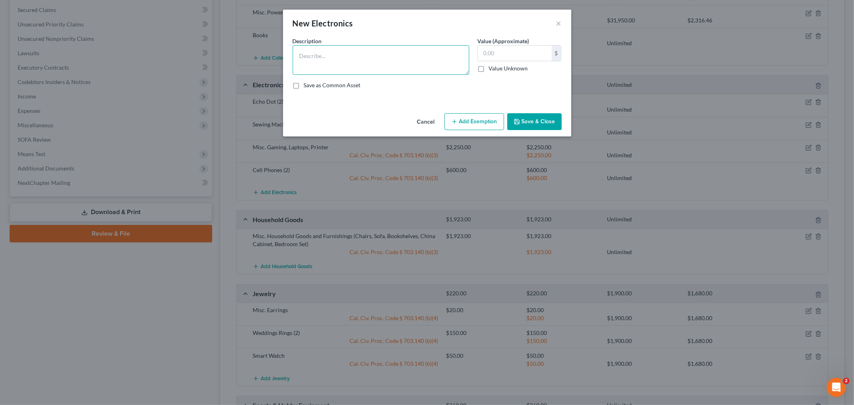
click at [382, 54] on textarea at bounding box center [381, 60] width 176 height 30
type textarea "Misc. Electronics (Cell Phones, Laptop, Tablets, Video Game Consoles, Monitor)"
click at [505, 55] on input "text" at bounding box center [514, 53] width 74 height 15
type input "3,080.00"
click at [455, 119] on icon "button" at bounding box center [454, 121] width 6 height 6
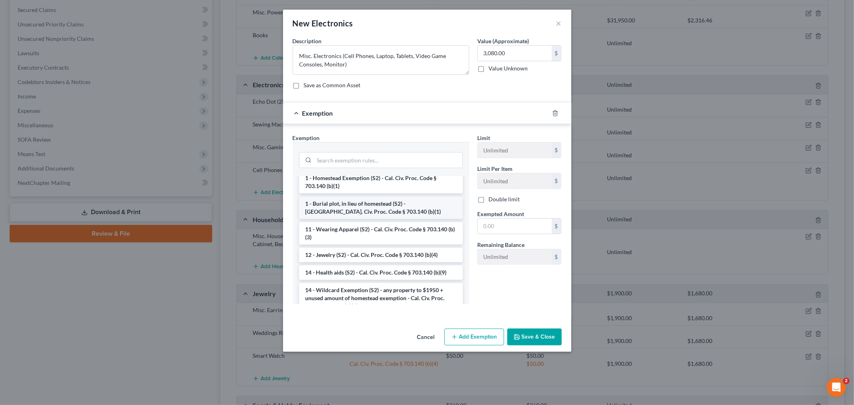
scroll to position [89, 0]
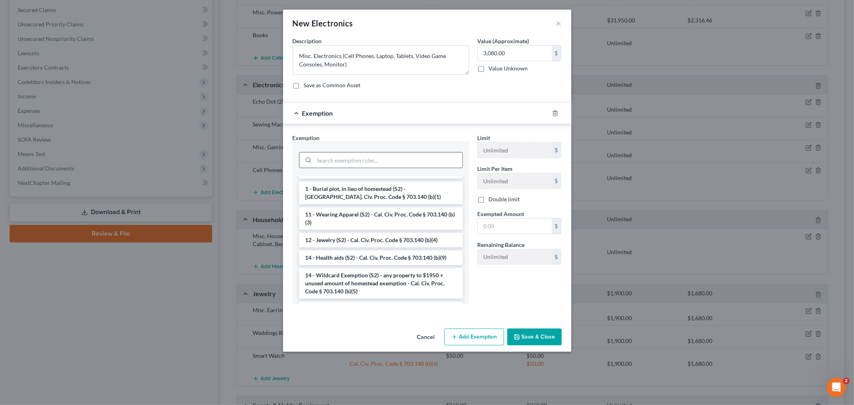
click at [358, 163] on input "search" at bounding box center [388, 159] width 148 height 15
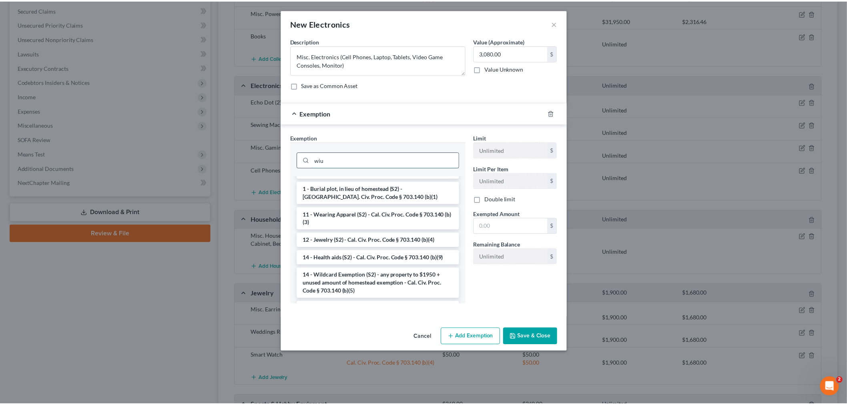
scroll to position [0, 0]
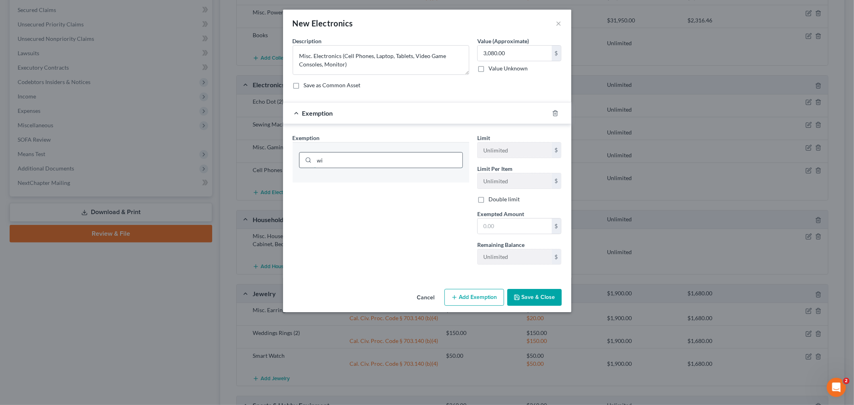
type input "w"
type input "house"
click at [363, 185] on li "6 - Household Goods and Furnishings (S2) - Cal. Civ. Proc. Code § 703.140 (b)(3)" at bounding box center [381, 187] width 164 height 22
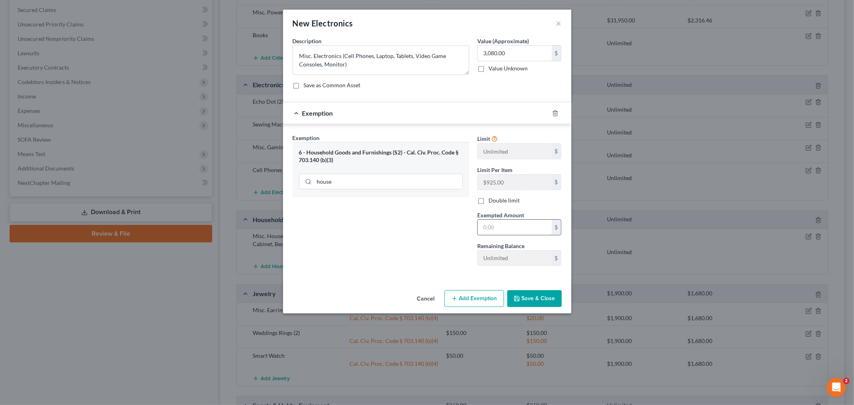
click at [510, 224] on input "text" at bounding box center [514, 227] width 74 height 15
type input "3,080.00"
click at [417, 278] on div "Exemption Set must be selected for CA. Exemption * 6 - Household Goods and Furn…" at bounding box center [427, 201] width 288 height 155
click at [525, 300] on button "Save & Close" at bounding box center [534, 298] width 54 height 17
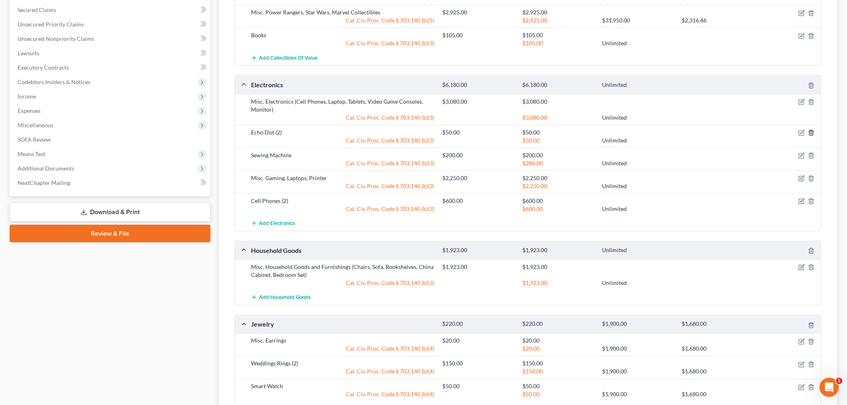
click at [812, 133] on icon "button" at bounding box center [811, 133] width 6 height 6
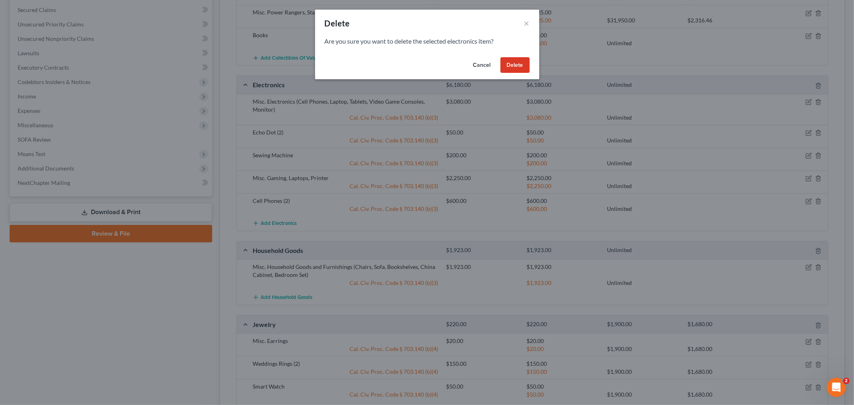
click at [525, 67] on button "Delete" at bounding box center [514, 65] width 29 height 16
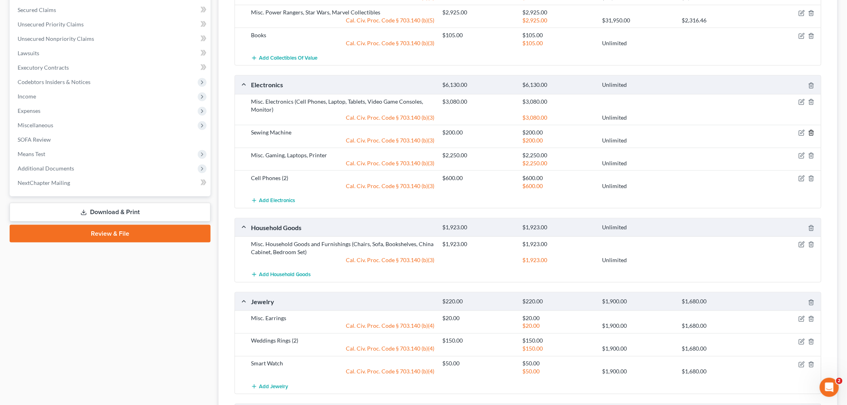
click at [810, 132] on icon "button" at bounding box center [811, 133] width 6 height 6
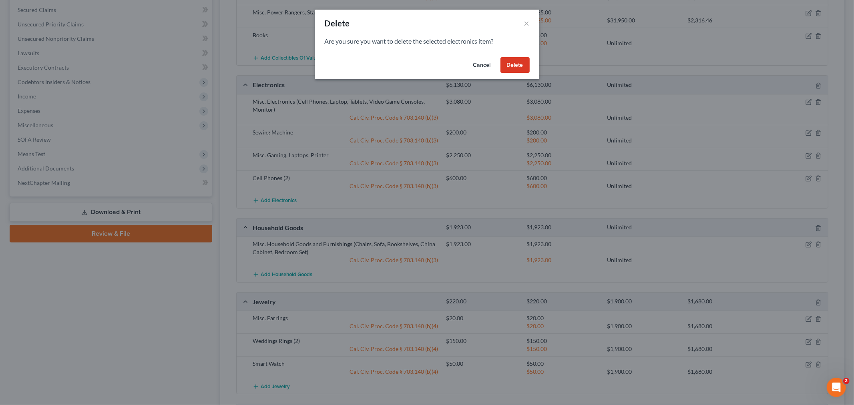
click at [517, 67] on button "Delete" at bounding box center [514, 65] width 29 height 16
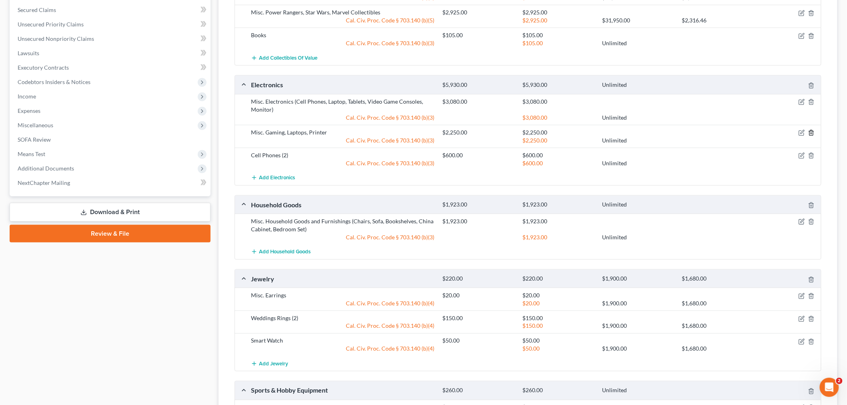
click at [811, 131] on polyline "button" at bounding box center [811, 131] width 5 height 0
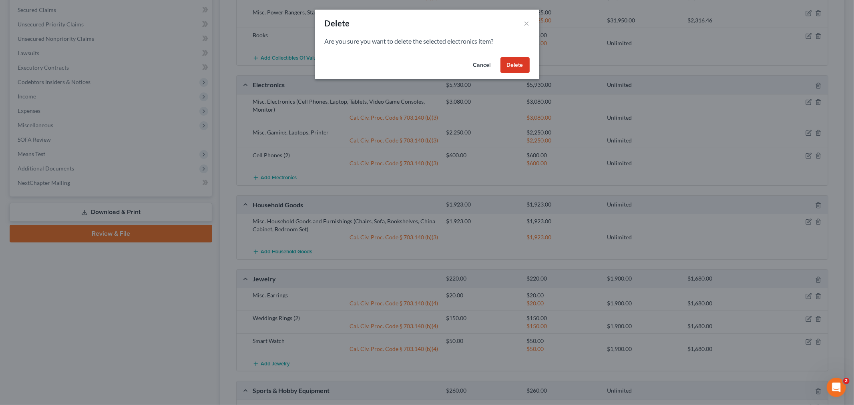
click at [513, 55] on div "Cancel Delete" at bounding box center [427, 67] width 224 height 26
click at [515, 62] on button "Delete" at bounding box center [514, 65] width 29 height 16
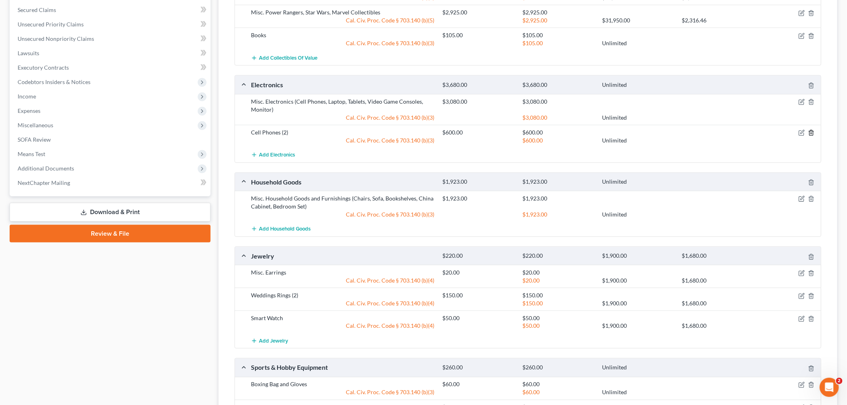
click at [808, 132] on icon "button" at bounding box center [811, 133] width 6 height 6
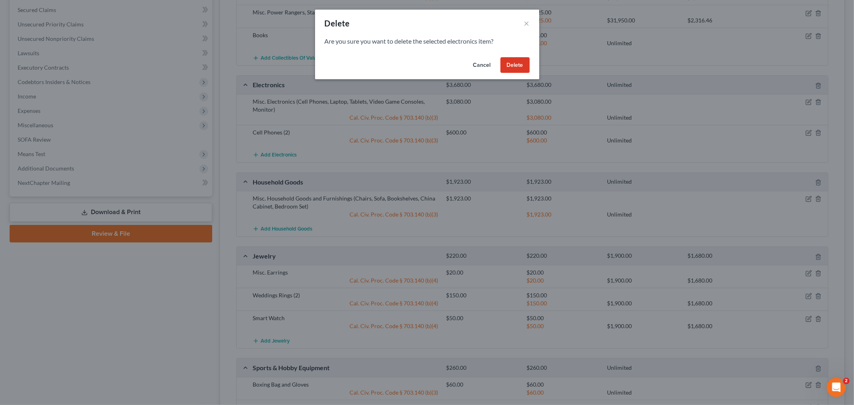
click at [514, 67] on button "Delete" at bounding box center [514, 65] width 29 height 16
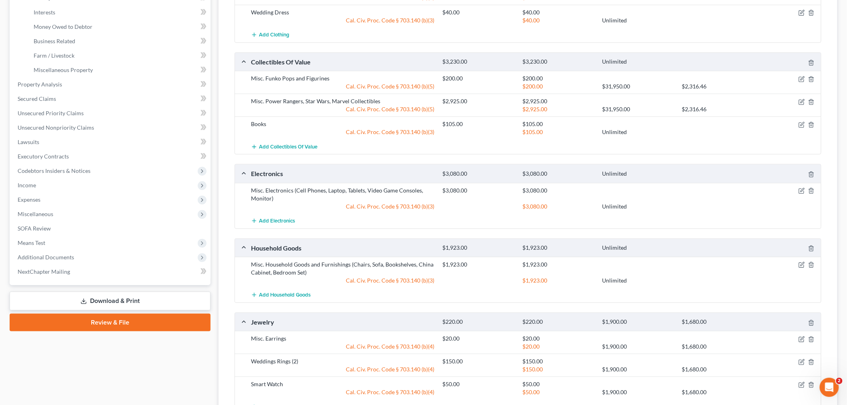
scroll to position [178, 0]
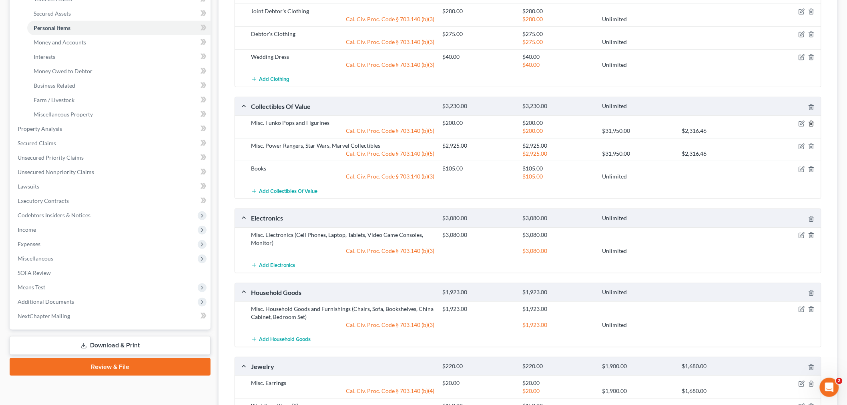
click at [811, 122] on icon "button" at bounding box center [811, 123] width 6 height 6
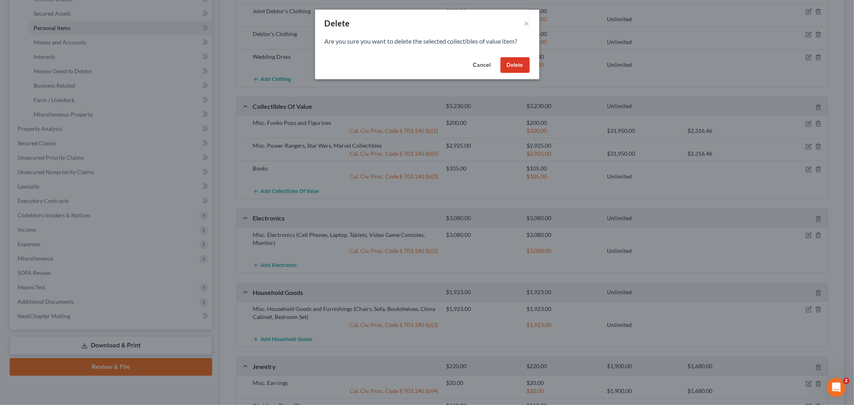
click at [509, 63] on button "Delete" at bounding box center [514, 65] width 29 height 16
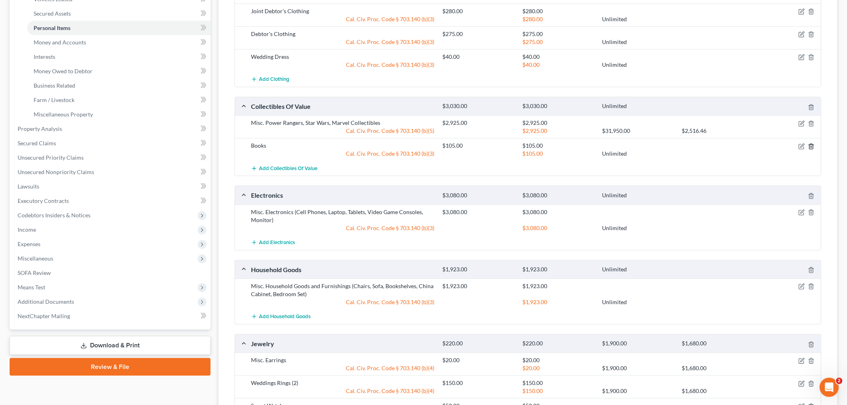
click at [814, 145] on icon "button" at bounding box center [811, 146] width 6 height 6
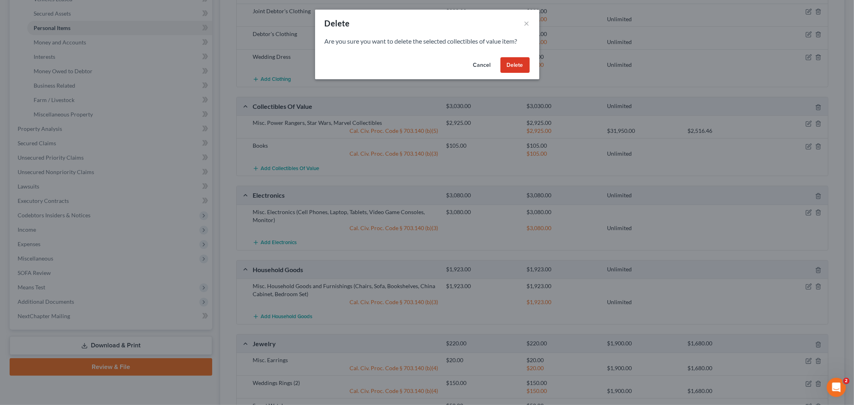
click at [513, 66] on button "Delete" at bounding box center [514, 65] width 29 height 16
